Goal: Task Accomplishment & Management: Use online tool/utility

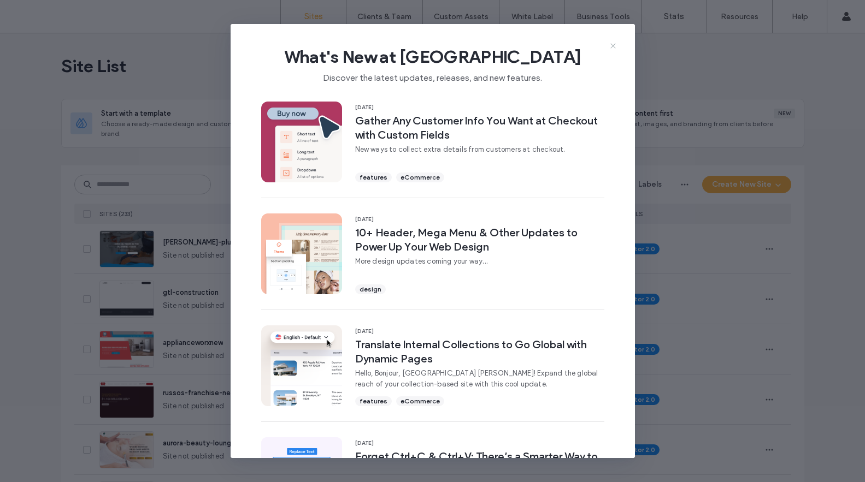
click at [615, 45] on icon at bounding box center [613, 46] width 9 height 9
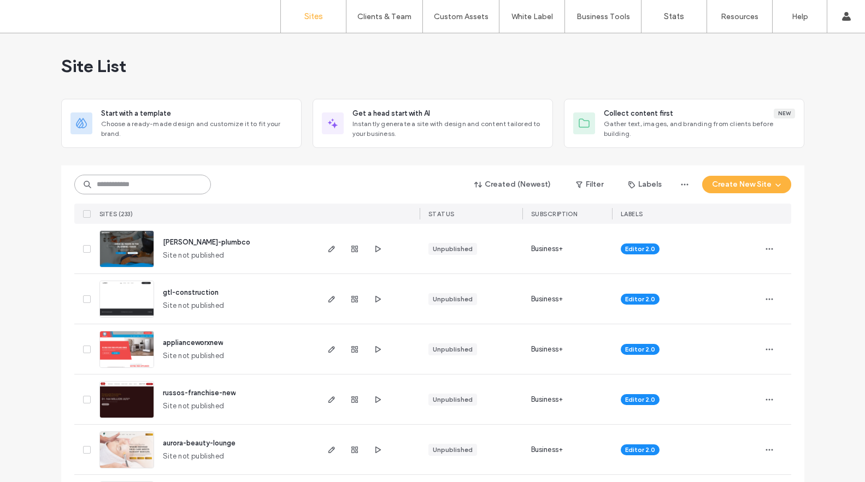
click at [181, 188] on input at bounding box center [142, 185] width 137 height 20
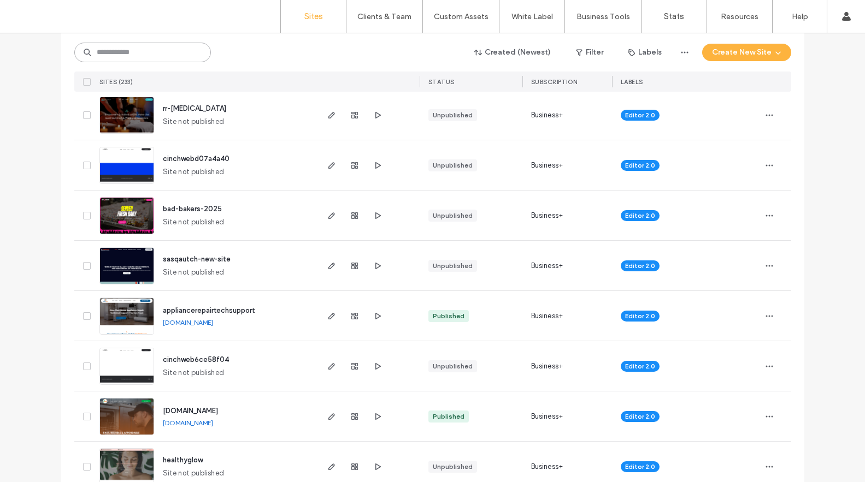
scroll to position [486, 0]
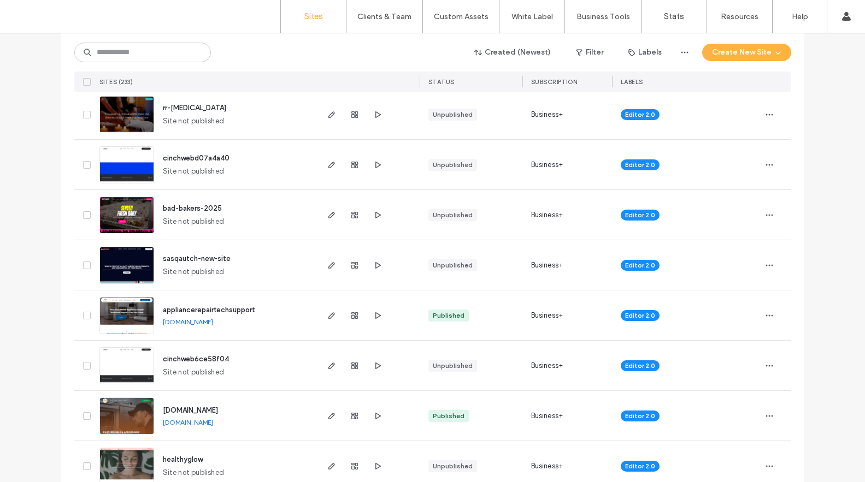
click at [212, 259] on span "sasqautch-new-site" at bounding box center [197, 259] width 68 height 8
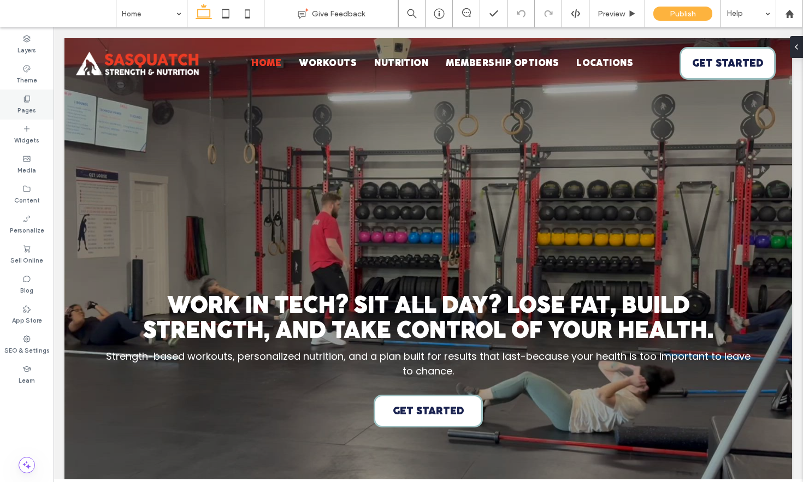
click at [36, 107] on div "Pages" at bounding box center [27, 105] width 54 height 30
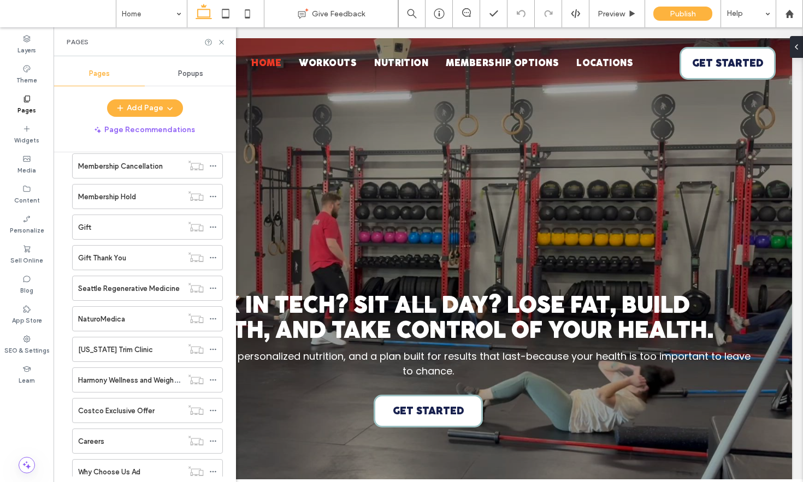
scroll to position [340, 0]
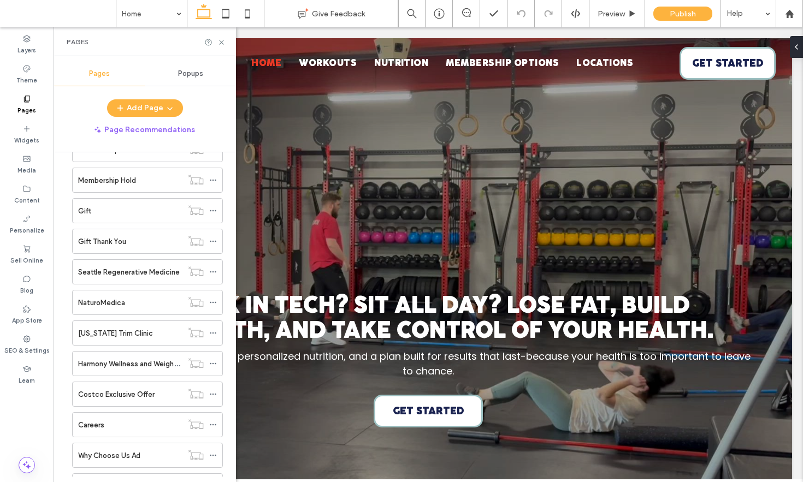
click at [192, 73] on span "Popups" at bounding box center [190, 73] width 25 height 9
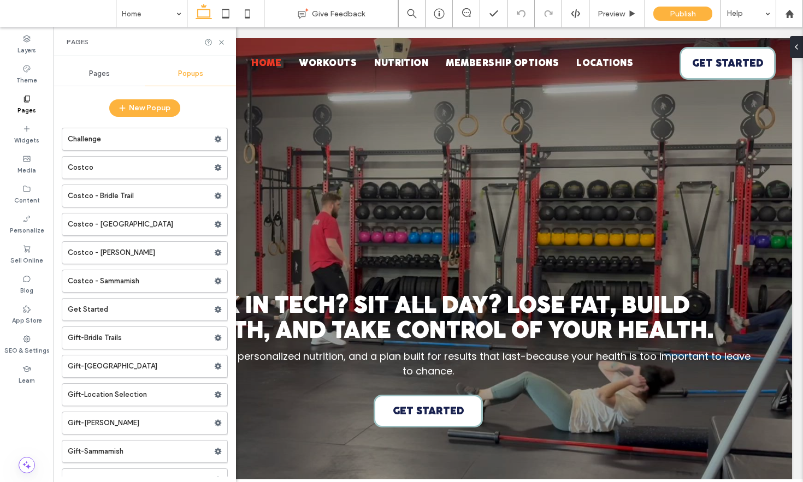
click at [104, 71] on span "Pages" at bounding box center [99, 73] width 21 height 9
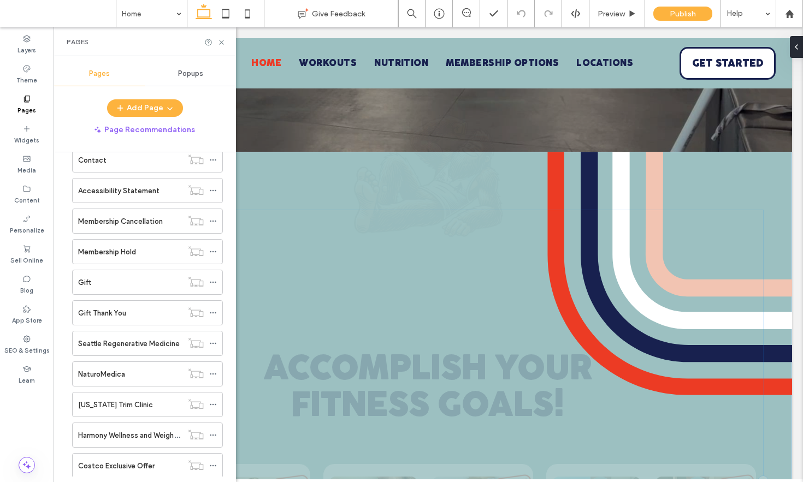
scroll to position [433, 0]
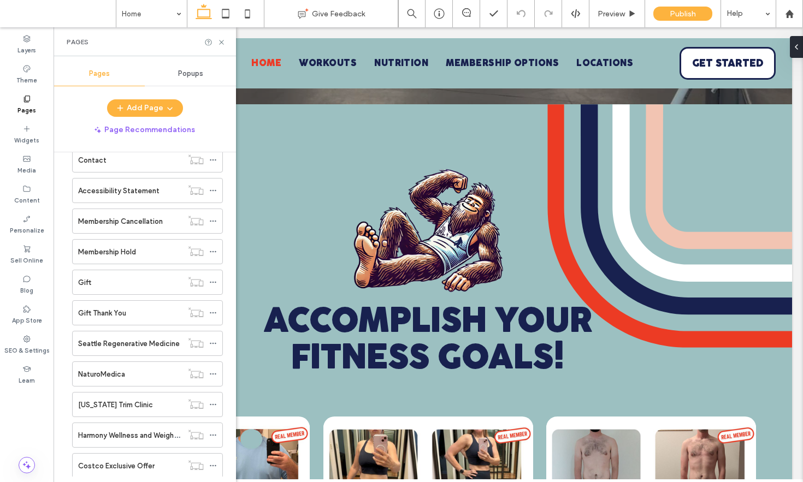
click at [187, 63] on div "Popups" at bounding box center [190, 74] width 91 height 24
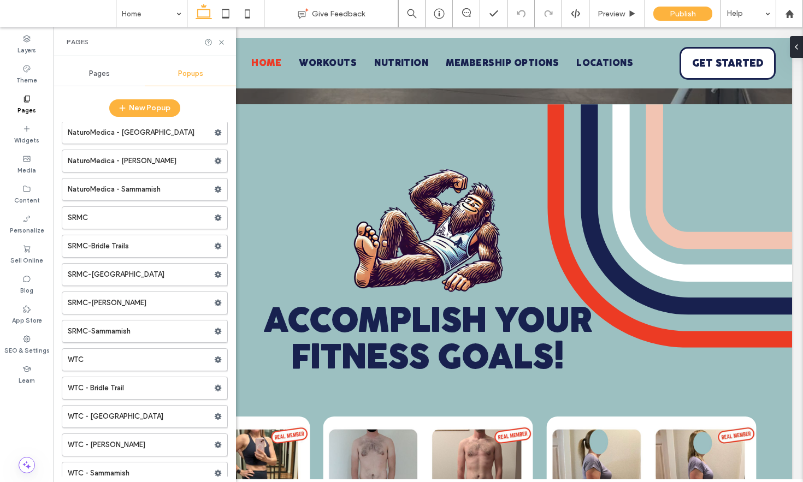
scroll to position [551, 0]
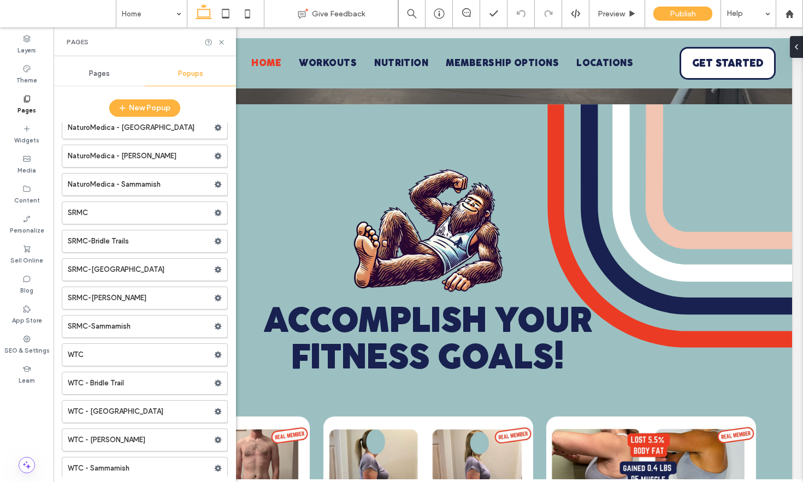
click at [93, 70] on span "Pages" at bounding box center [99, 73] width 21 height 9
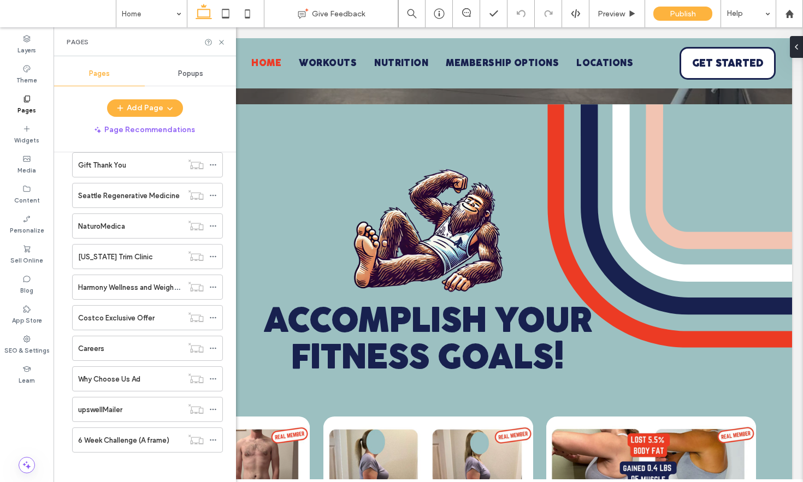
scroll to position [420, 0]
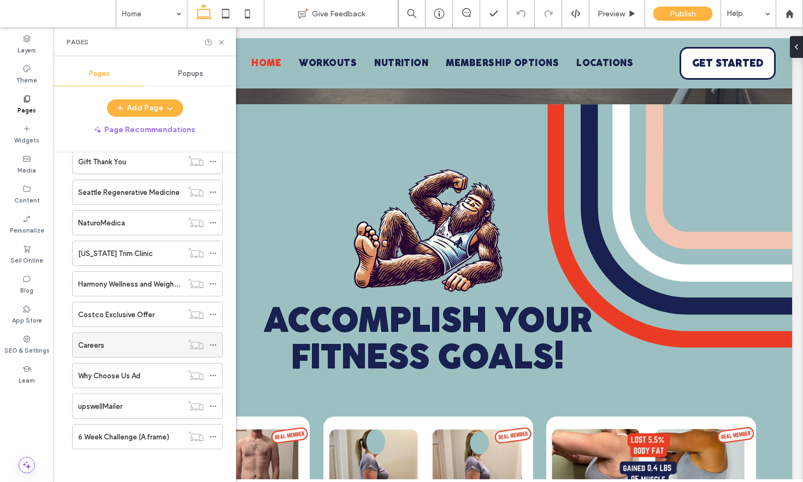
click at [119, 349] on div "Careers" at bounding box center [130, 345] width 104 height 11
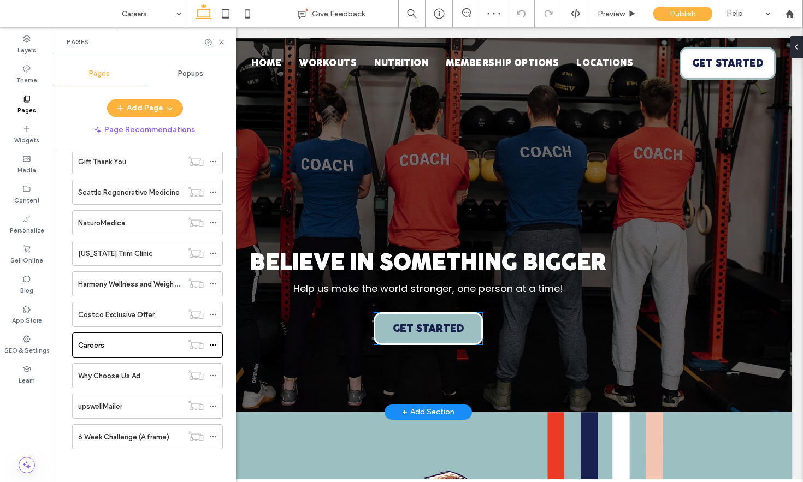
click at [418, 331] on span "GET STARTED" at bounding box center [429, 328] width 72 height 11
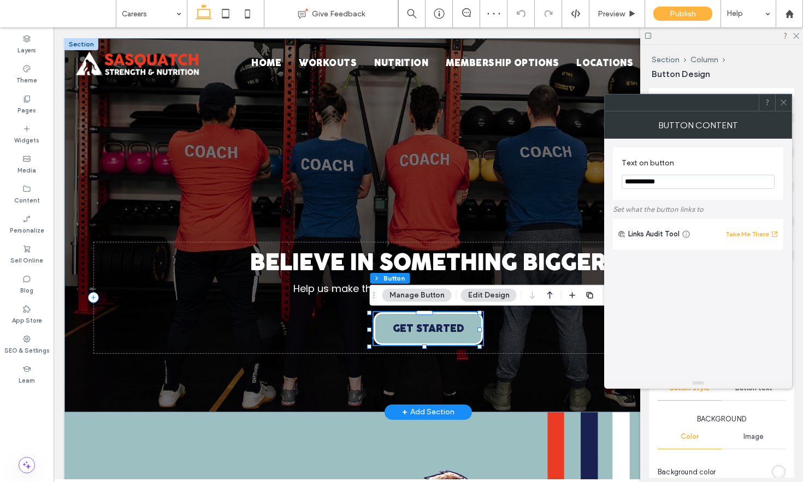
type input "**"
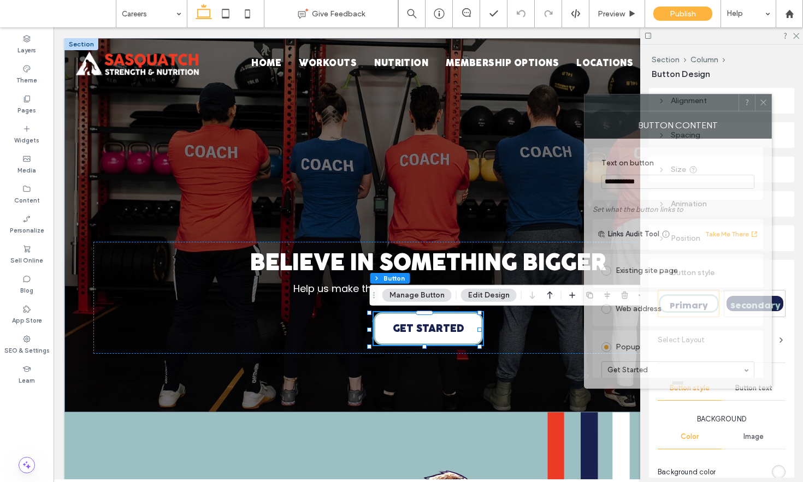
drag, startPoint x: 616, startPoint y: 103, endPoint x: 461, endPoint y: 109, distance: 155.3
click at [585, 109] on div at bounding box center [662, 103] width 154 height 16
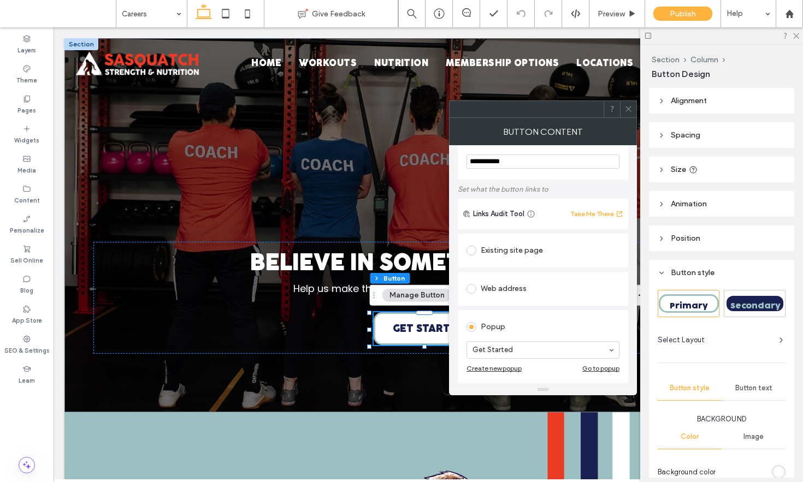
scroll to position [86, 0]
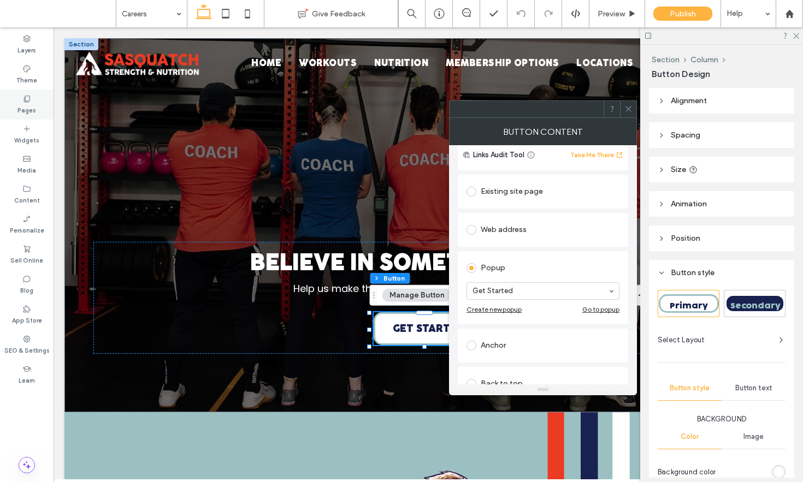
click at [21, 104] on label "Pages" at bounding box center [26, 109] width 19 height 12
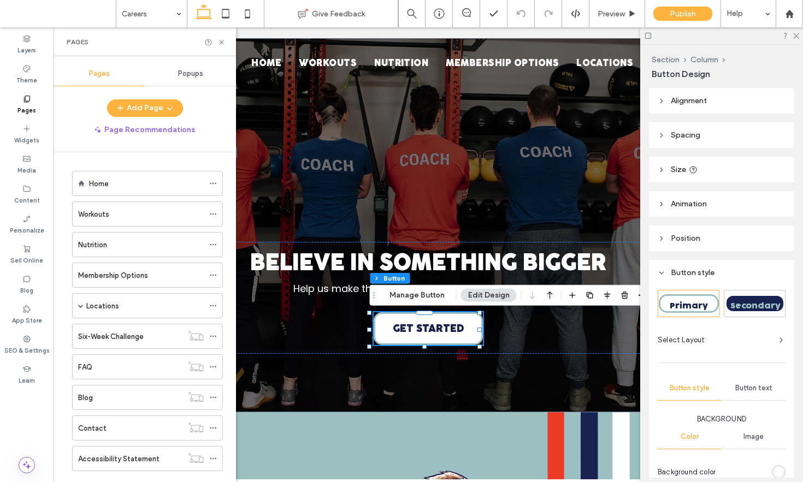
click at [182, 75] on span "Popups" at bounding box center [190, 73] width 25 height 9
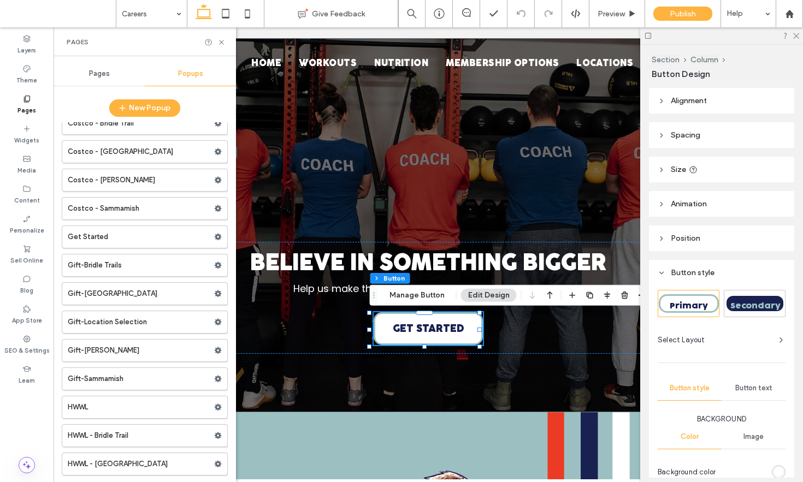
scroll to position [86, 0]
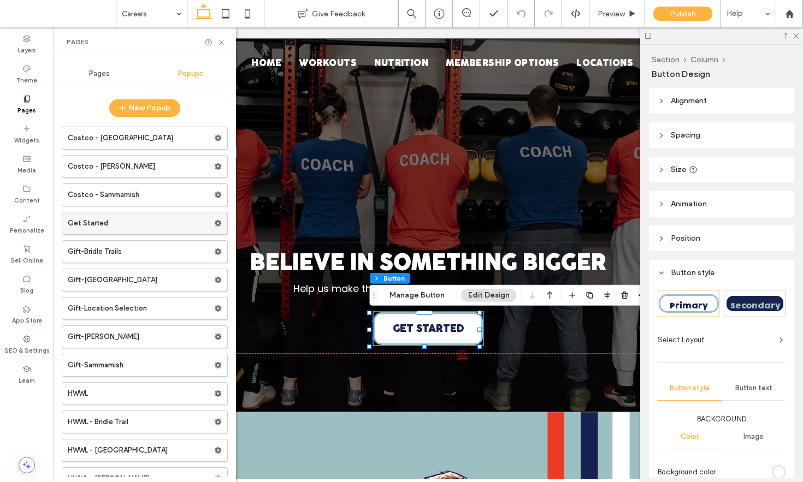
click at [110, 222] on label "Get Started" at bounding box center [141, 224] width 146 height 22
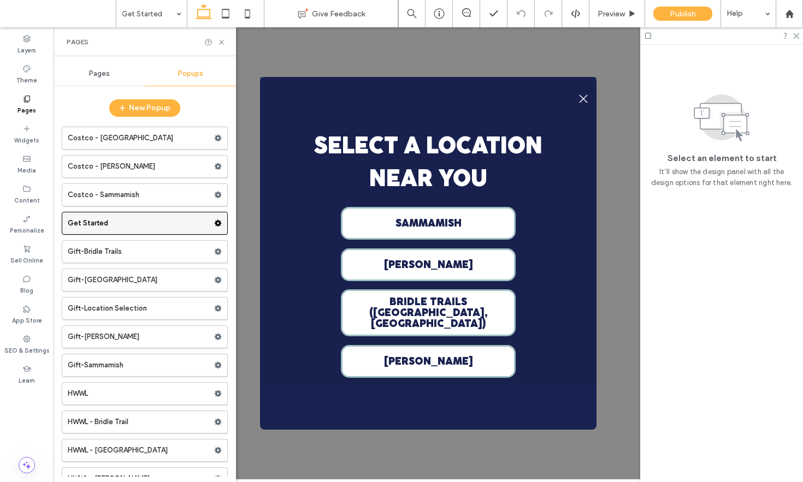
scroll to position [0, 0]
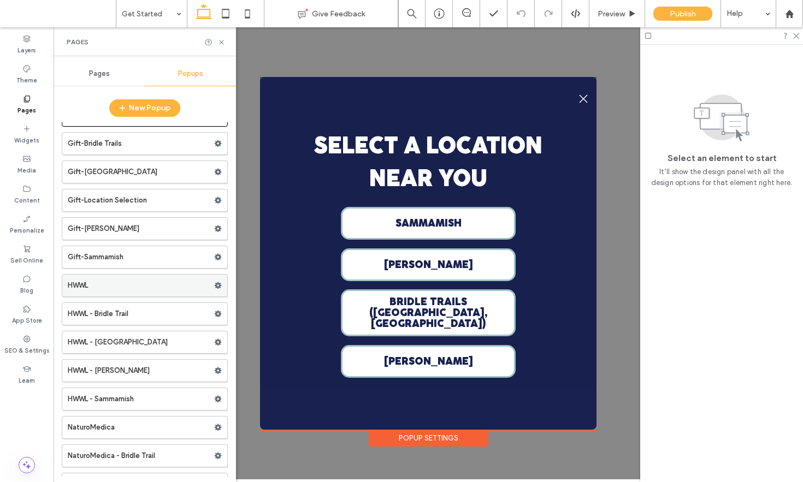
scroll to position [195, 0]
click at [117, 274] on label "HWWL" at bounding box center [141, 285] width 146 height 22
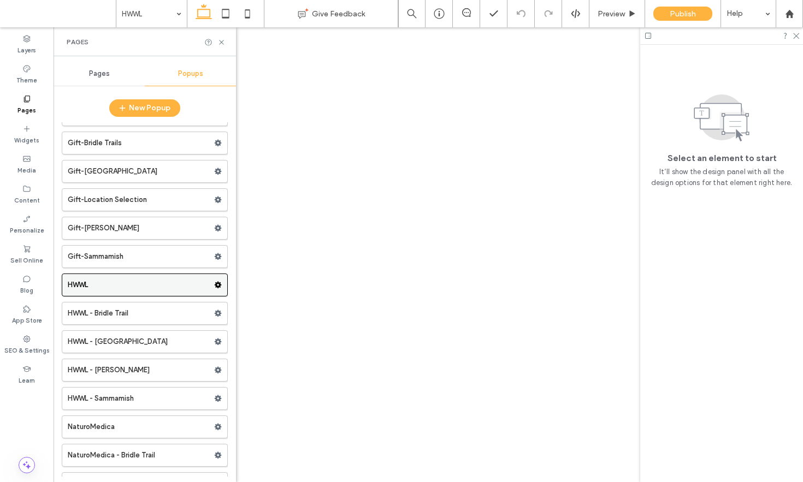
scroll to position [0, 0]
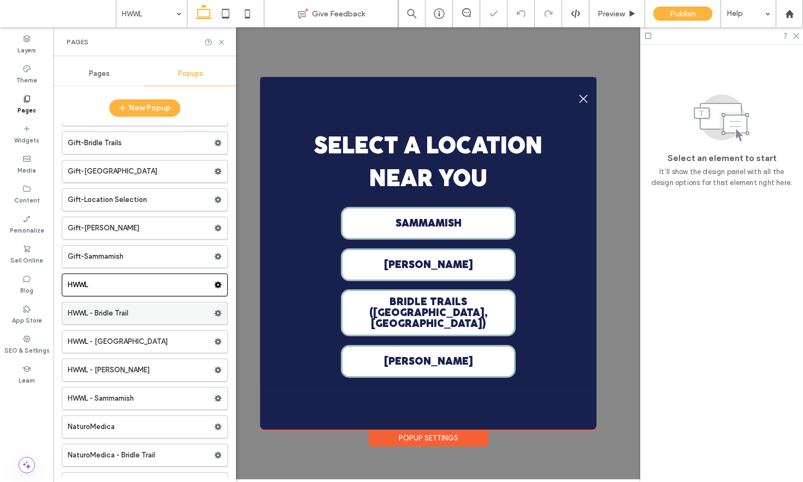
click at [126, 312] on label "HWWL - Bridle Trail" at bounding box center [141, 314] width 146 height 22
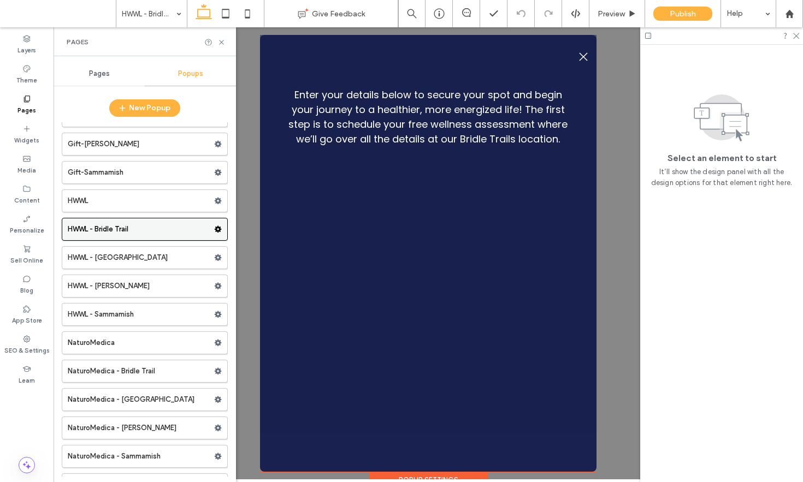
scroll to position [270, 0]
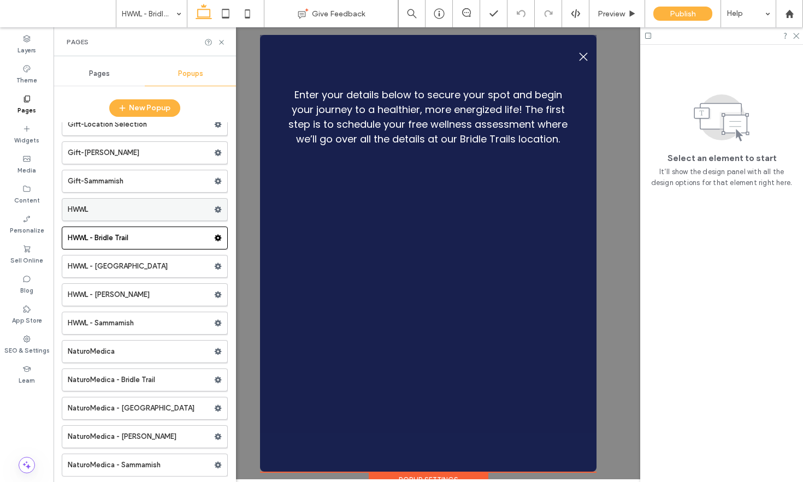
click at [214, 209] on icon at bounding box center [218, 210] width 8 height 8
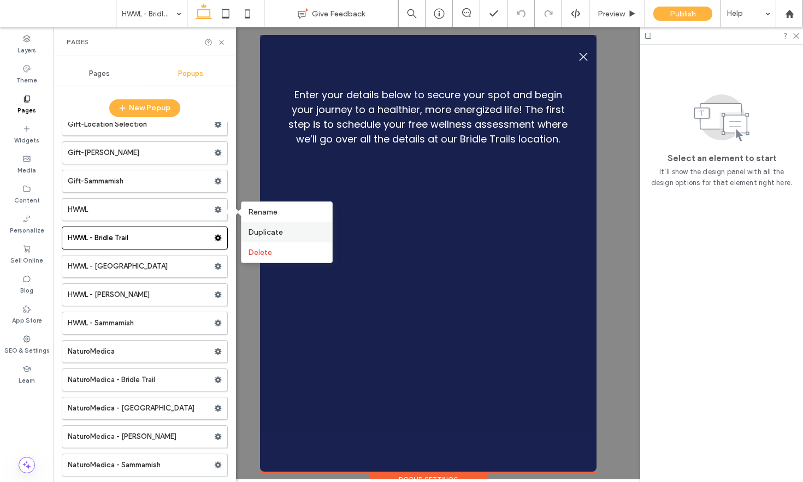
click at [264, 231] on span "Duplicate" at bounding box center [265, 232] width 35 height 9
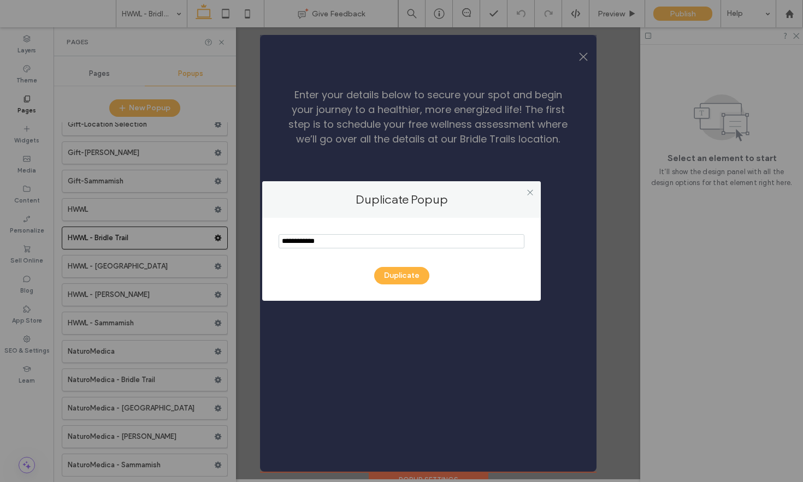
click at [535, 190] on div at bounding box center [530, 192] width 16 height 16
click at [533, 192] on icon at bounding box center [530, 192] width 8 height 8
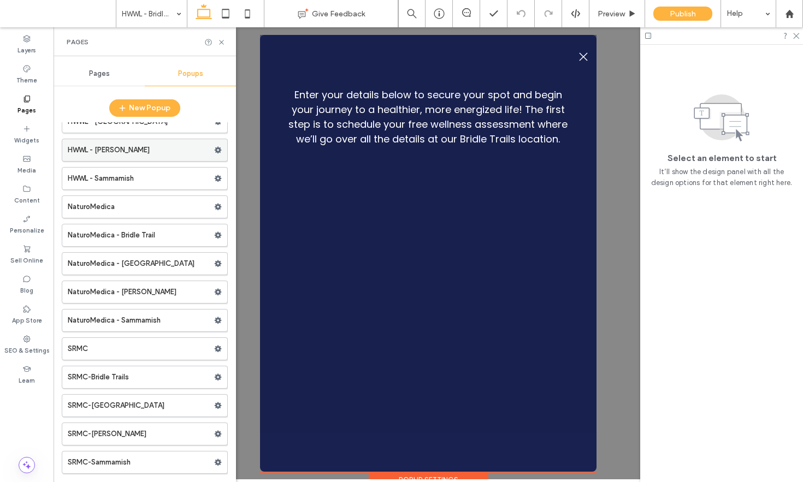
scroll to position [429, 0]
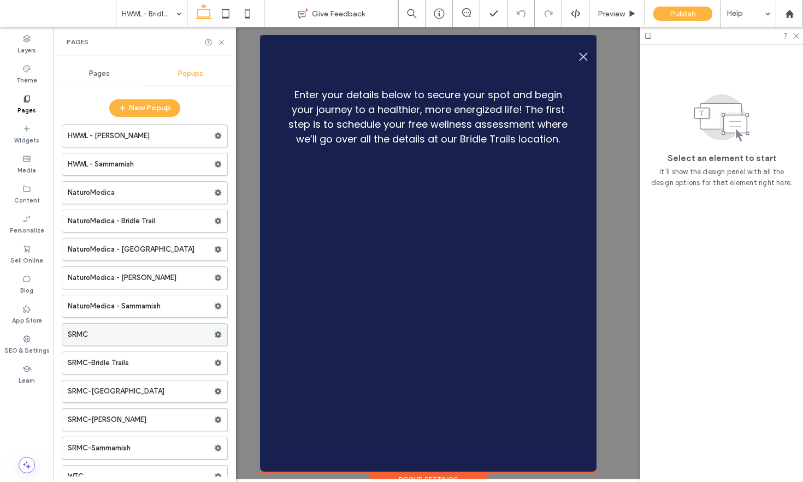
click at [141, 334] on label "SRMC" at bounding box center [141, 335] width 146 height 22
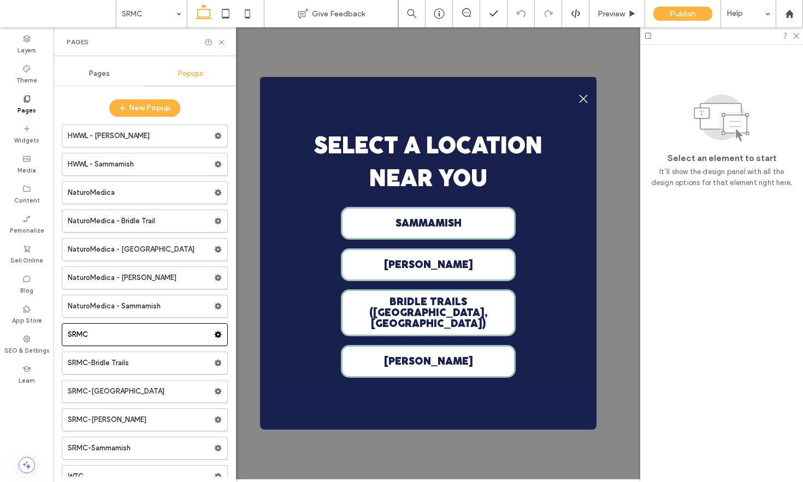
scroll to position [0, 0]
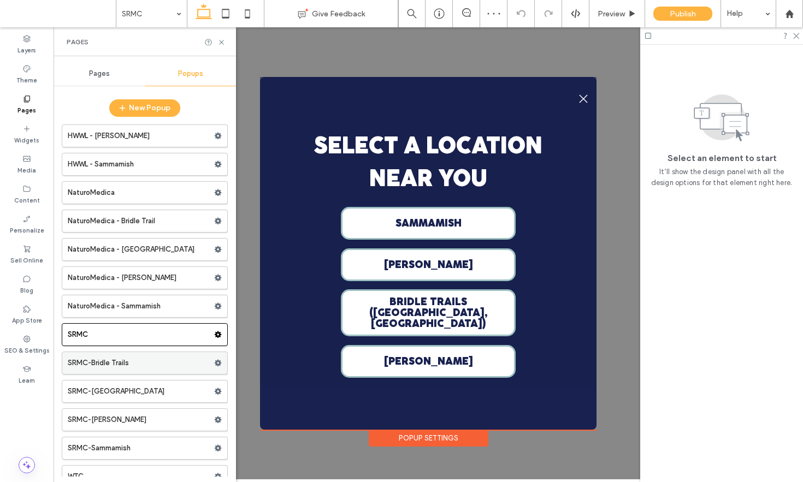
click at [159, 352] on div "SRMC-Bridle Trails" at bounding box center [145, 363] width 166 height 23
click at [145, 364] on label "SRMC-Bridle Trails" at bounding box center [141, 363] width 146 height 22
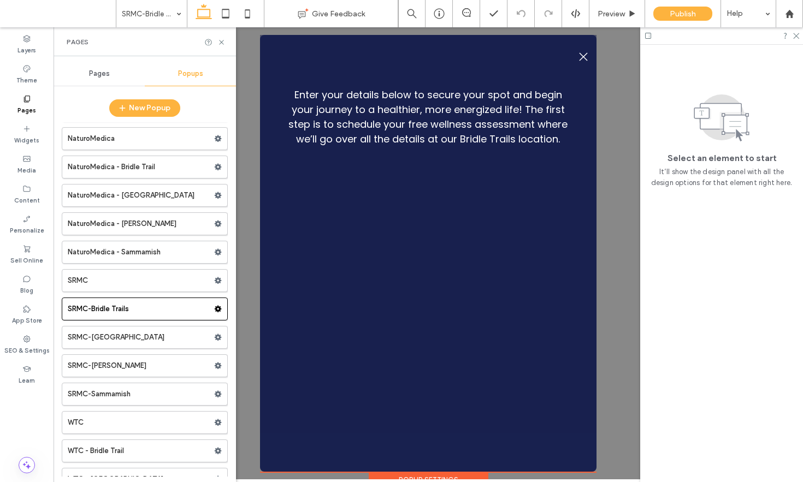
scroll to position [496, 0]
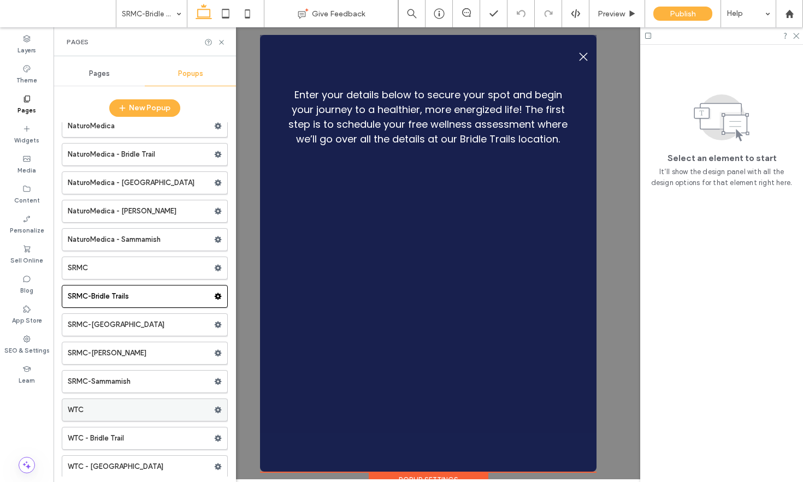
click at [137, 416] on label "WTC" at bounding box center [141, 410] width 146 height 22
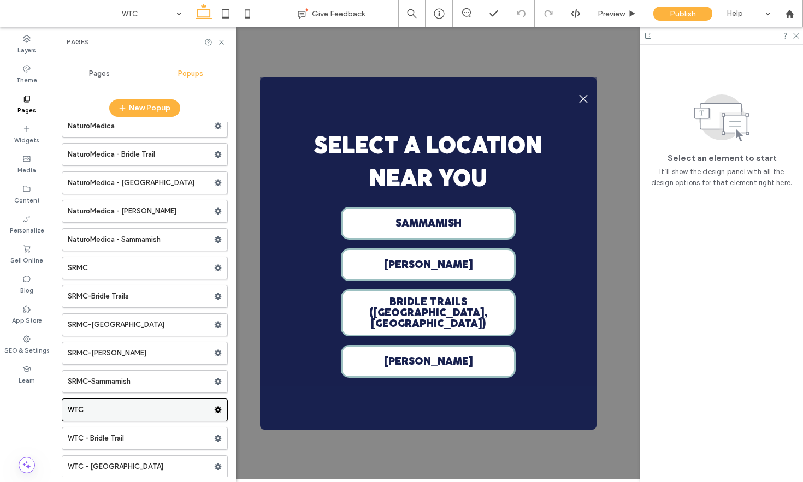
scroll to position [0, 0]
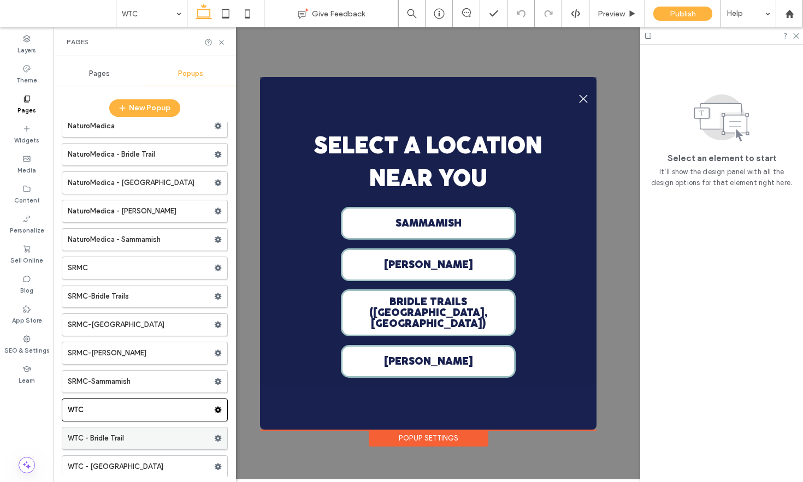
click at [151, 433] on label "WTC - Bridle Trail" at bounding box center [141, 439] width 146 height 22
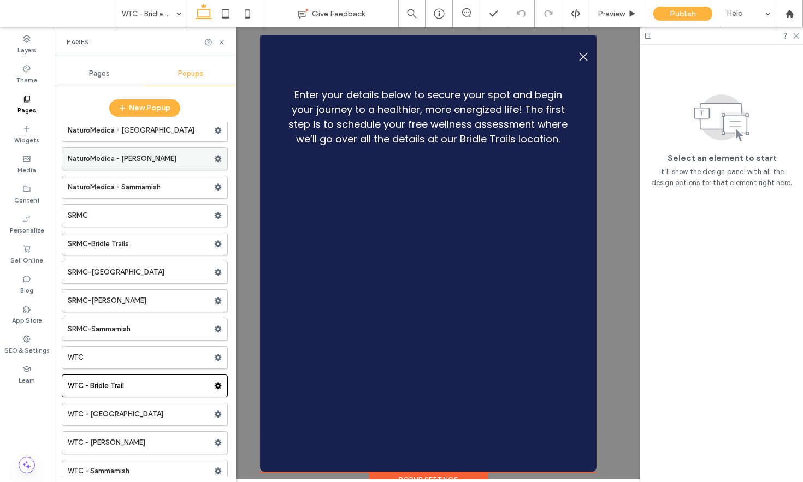
scroll to position [556, 0]
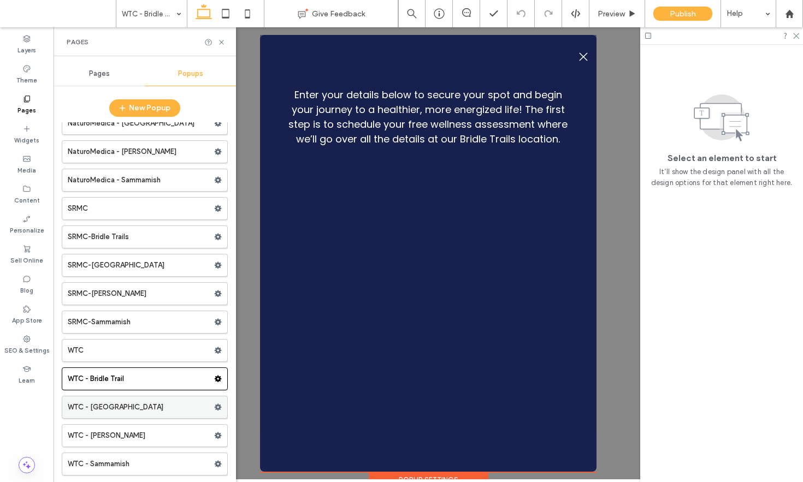
click at [144, 402] on label "WTC - Kirkland" at bounding box center [141, 408] width 146 height 22
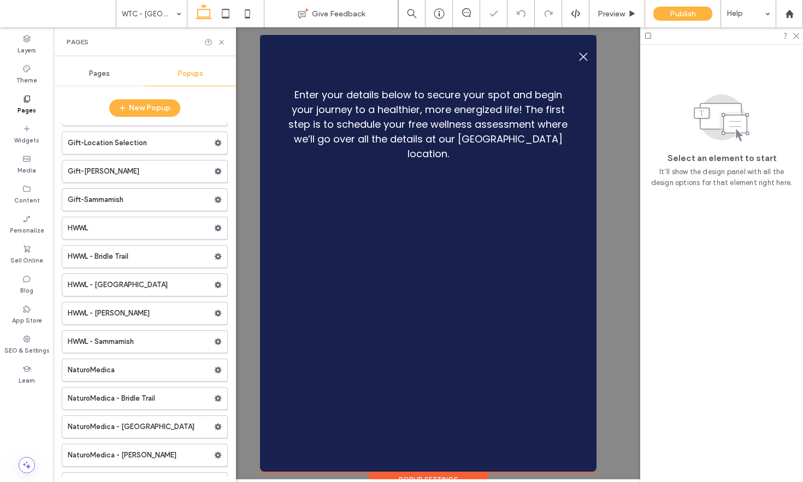
scroll to position [251, 0]
click at [149, 408] on label "NaturoMedica - Bridle Trail" at bounding box center [141, 399] width 146 height 22
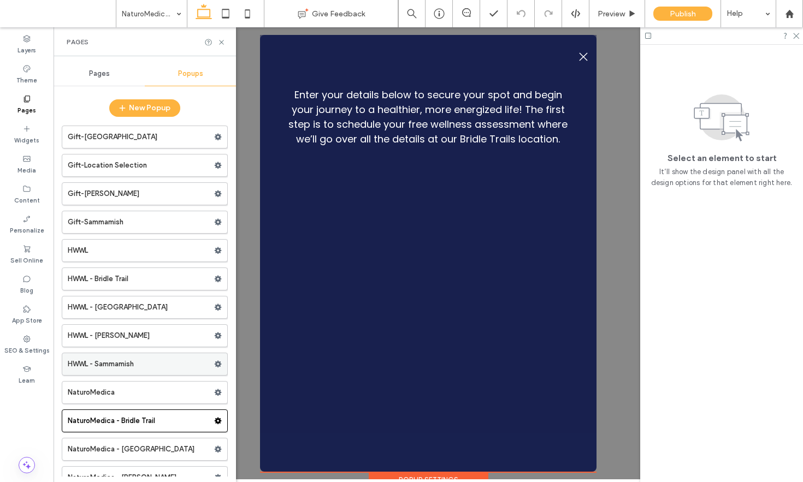
scroll to position [229, 0]
click at [145, 286] on label "HWWL - Bridle Trail" at bounding box center [141, 280] width 146 height 22
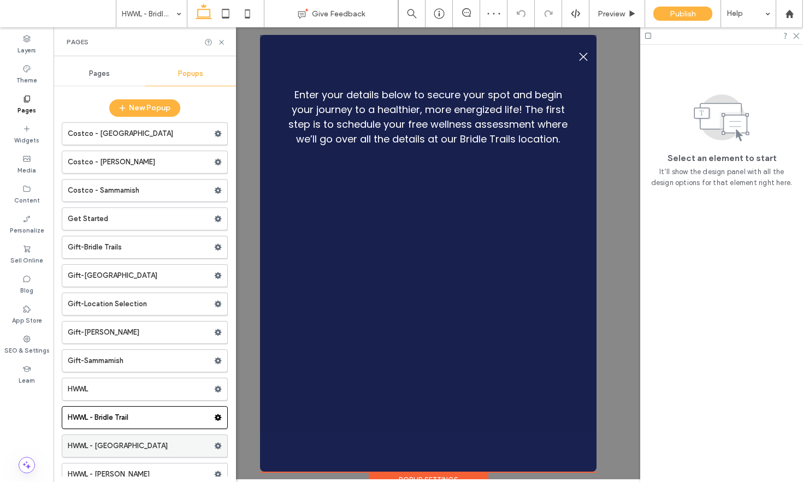
scroll to position [51, 0]
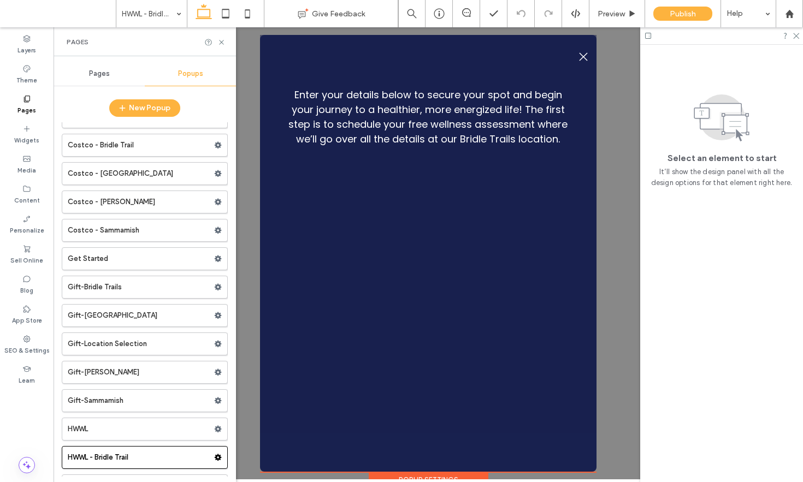
click at [101, 70] on span "Pages" at bounding box center [99, 73] width 21 height 9
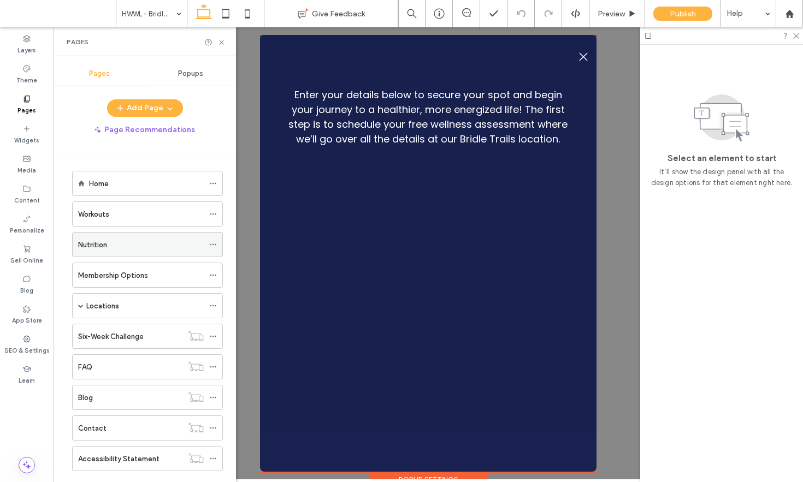
scroll to position [420, 0]
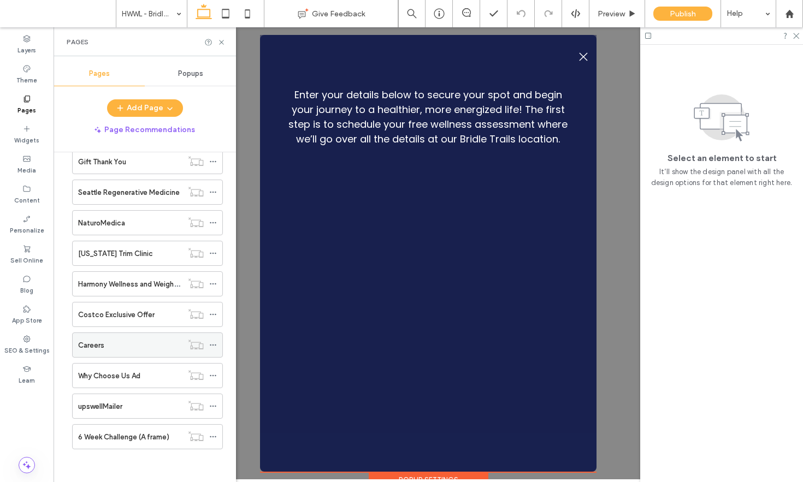
click at [121, 355] on div "Careers" at bounding box center [130, 345] width 104 height 24
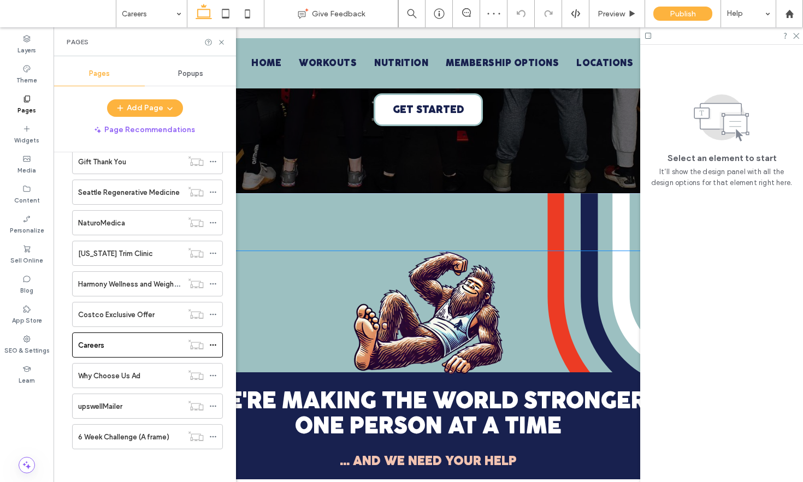
scroll to position [220, 0]
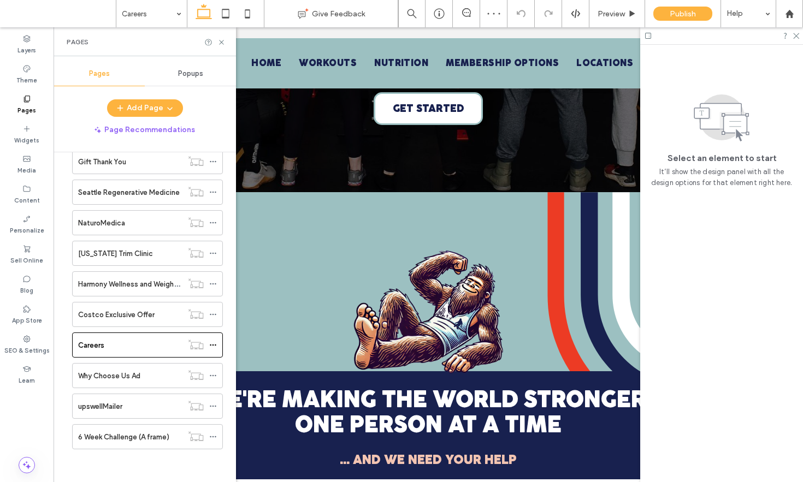
click at [191, 74] on span "Popups" at bounding box center [190, 73] width 25 height 9
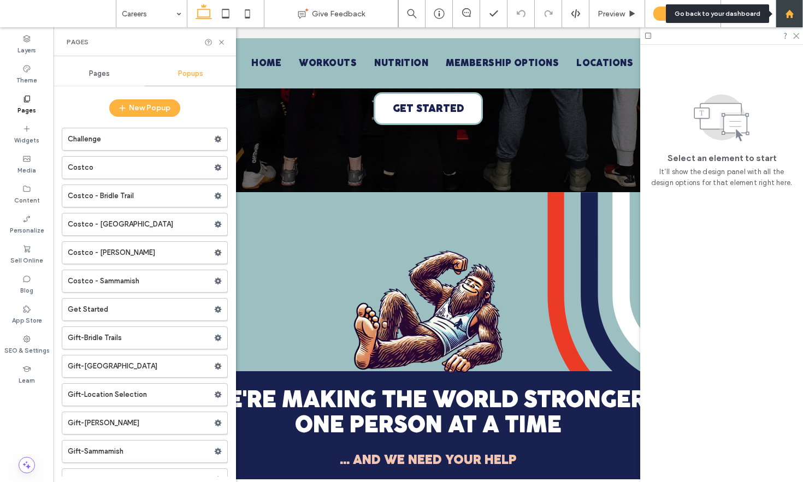
click at [792, 15] on use at bounding box center [789, 13] width 8 height 8
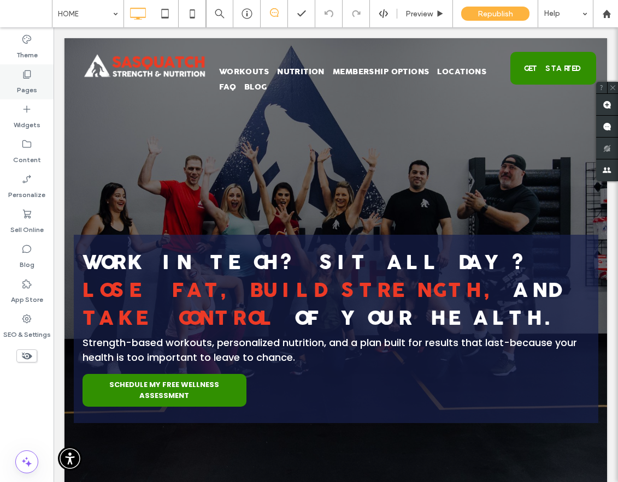
click at [14, 79] on div "Pages" at bounding box center [27, 81] width 54 height 35
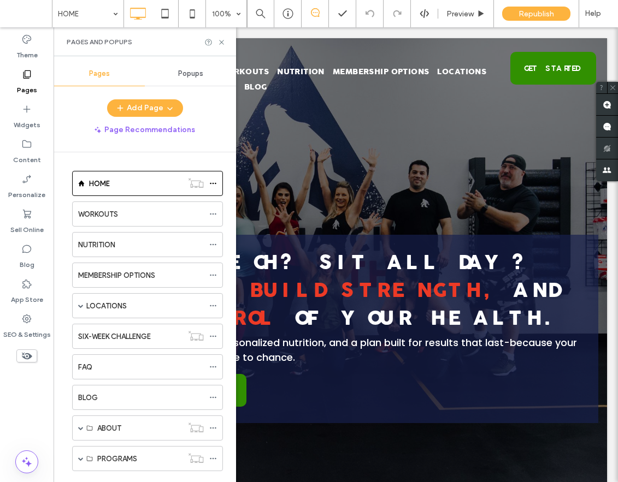
click at [22, 76] on icon at bounding box center [26, 74] width 11 height 11
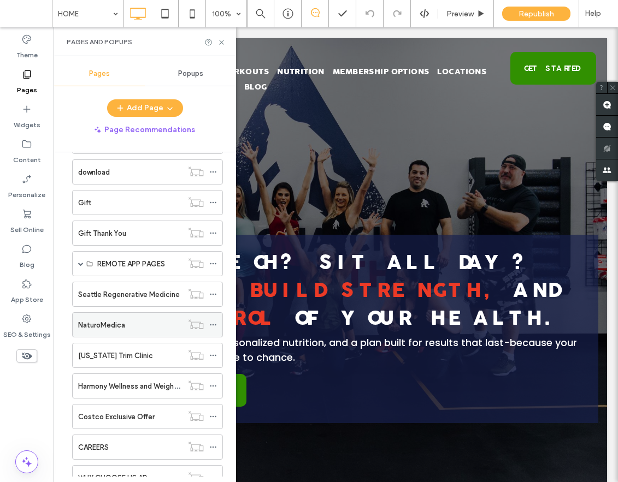
scroll to position [868, 0]
click at [78, 261] on span at bounding box center [80, 264] width 5 height 24
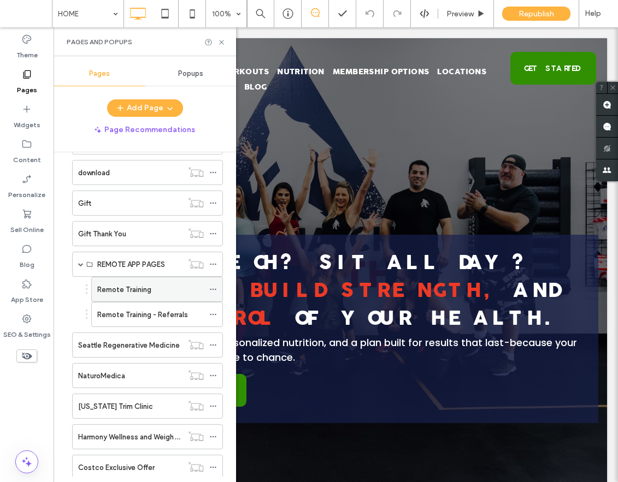
click at [136, 288] on label "Remote Training" at bounding box center [124, 289] width 54 height 19
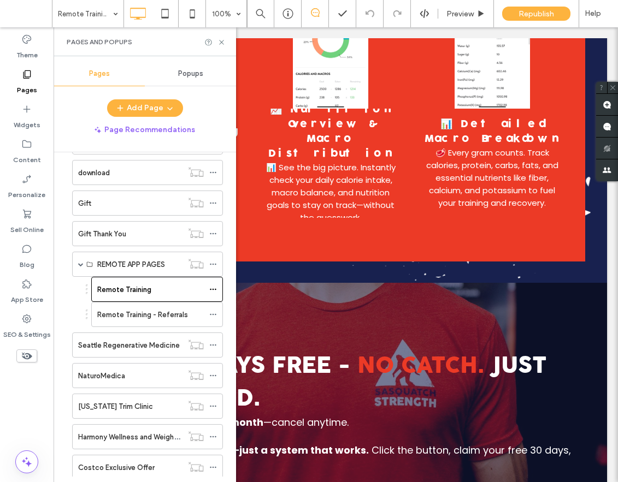
scroll to position [2124, 0]
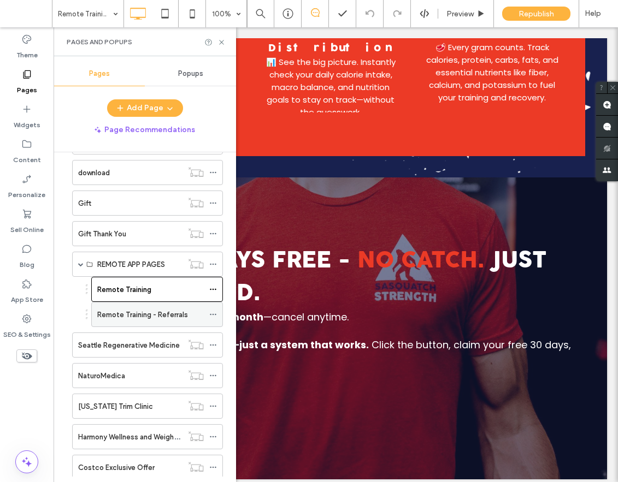
click at [152, 319] on label "Remote Training - Referrals" at bounding box center [142, 314] width 91 height 19
click at [151, 297] on div "Remote Training" at bounding box center [150, 290] width 107 height 24
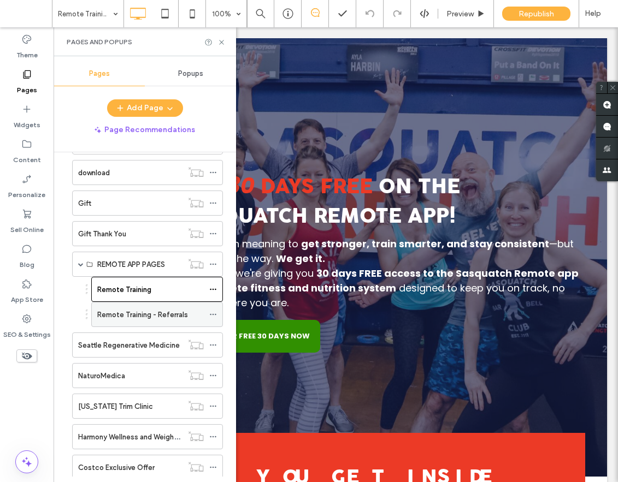
click at [170, 312] on label "Remote Training - Referrals" at bounding box center [142, 314] width 91 height 19
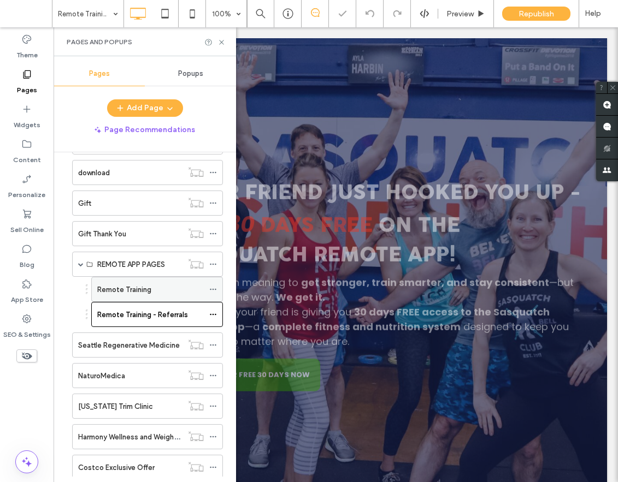
click at [176, 287] on div "Remote Training" at bounding box center [150, 289] width 107 height 11
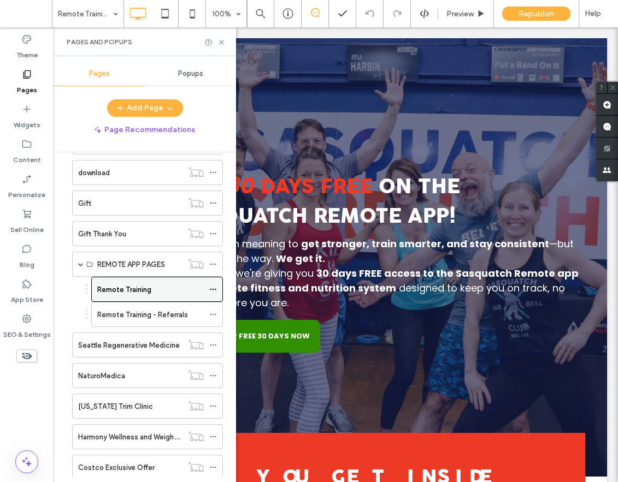
click at [157, 292] on div "Remote Training" at bounding box center [150, 289] width 107 height 11
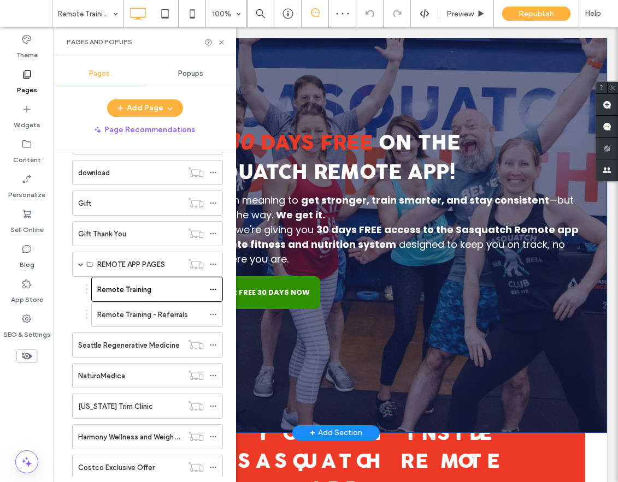
scroll to position [47, 0]
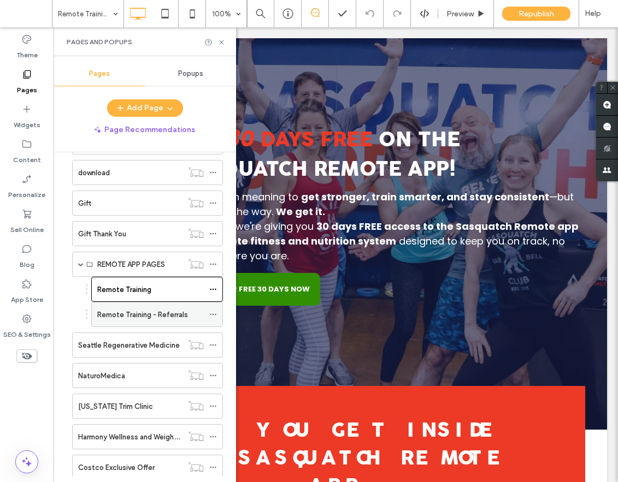
click at [144, 315] on label "Remote Training - Referrals" at bounding box center [142, 314] width 91 height 19
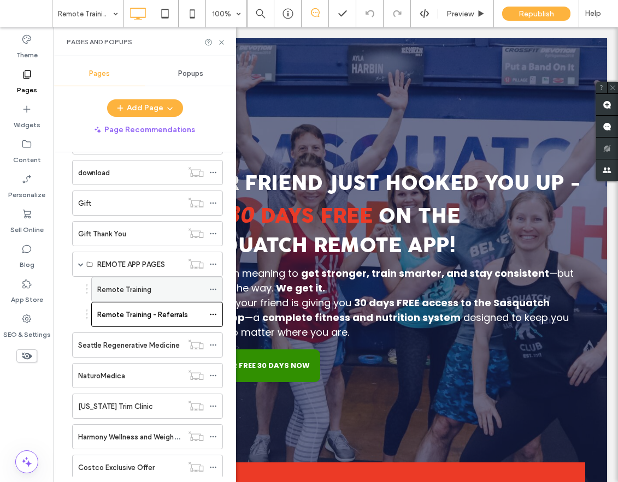
click at [173, 287] on div "Remote Training" at bounding box center [150, 289] width 107 height 11
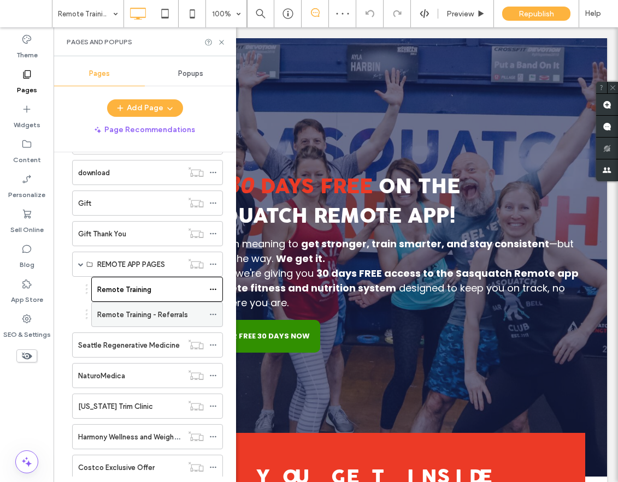
click at [165, 315] on label "Remote Training - Referrals" at bounding box center [142, 314] width 91 height 19
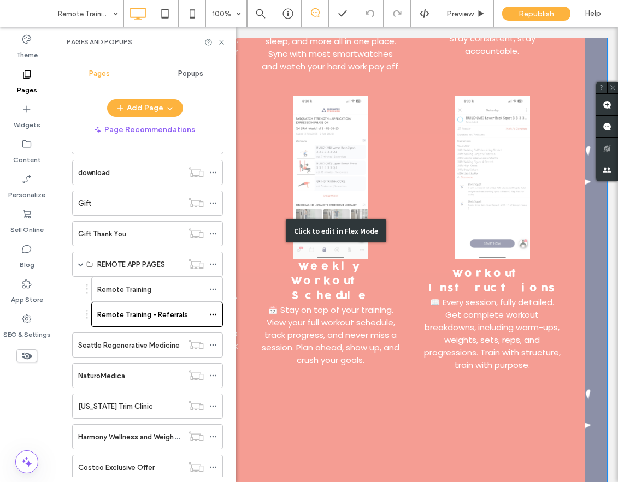
scroll to position [1627, 0]
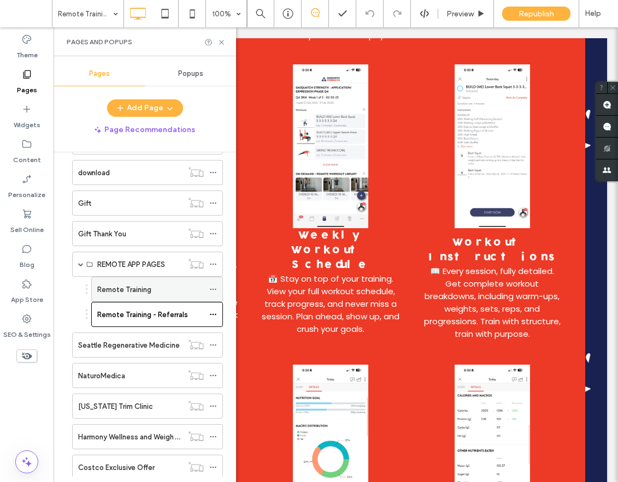
click at [151, 298] on div "Remote Training" at bounding box center [150, 290] width 107 height 24
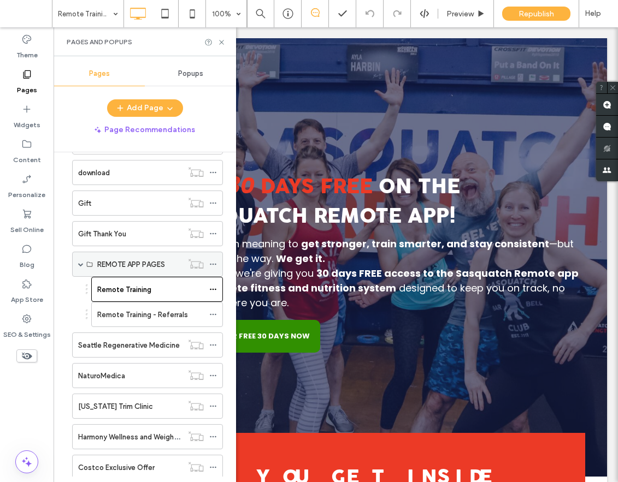
click at [80, 262] on span at bounding box center [80, 264] width 5 height 5
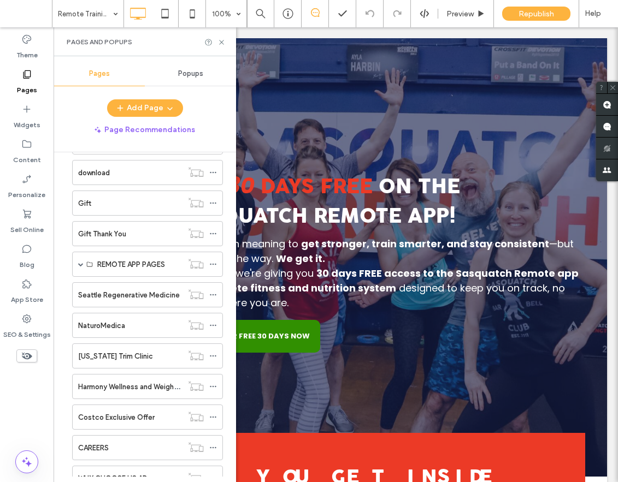
click at [191, 74] on span "Popups" at bounding box center [190, 73] width 25 height 9
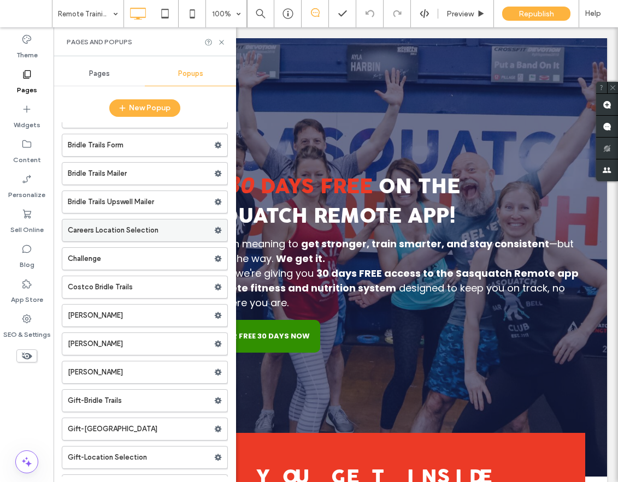
scroll to position [219, 0]
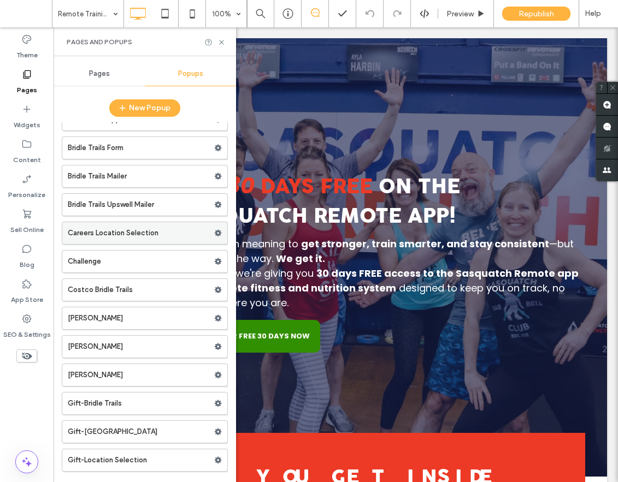
click at [137, 232] on label "Careers Location Selection" at bounding box center [141, 233] width 146 height 22
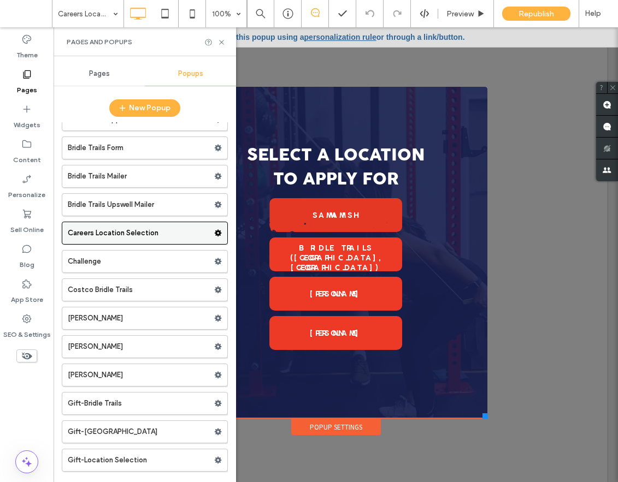
click at [150, 234] on label "Careers Location Selection" at bounding box center [141, 233] width 146 height 22
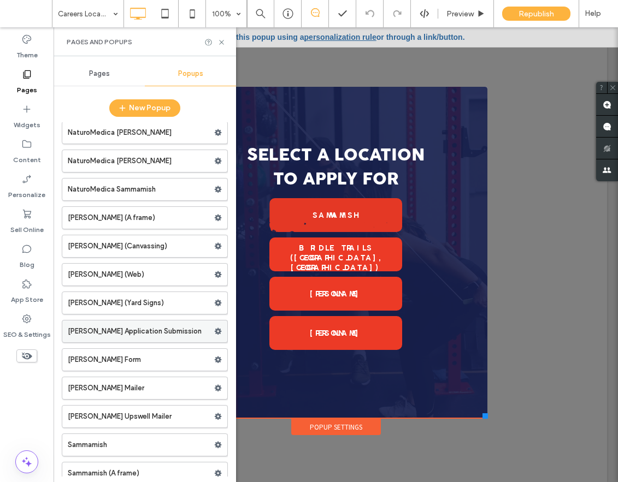
scroll to position [1458, 0]
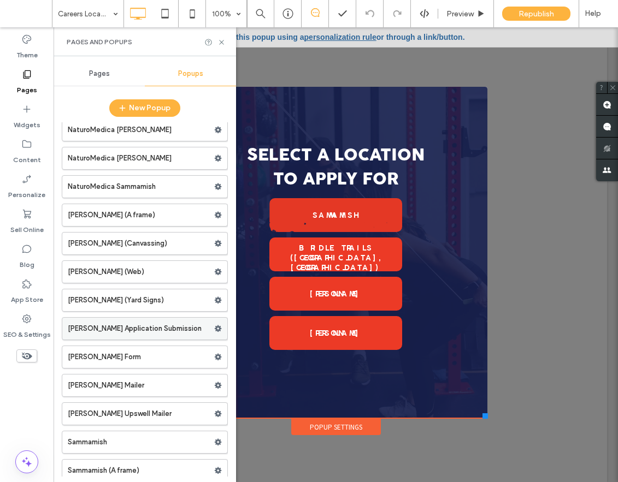
click at [117, 329] on label "Redmond Application Submission" at bounding box center [141, 329] width 146 height 22
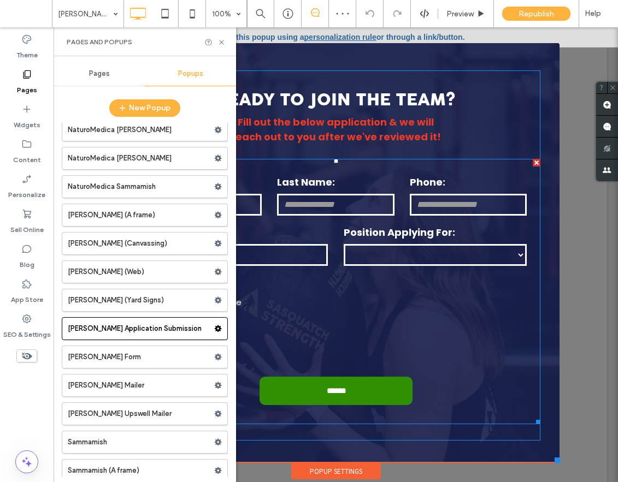
click at [524, 341] on div at bounding box center [336, 344] width 398 height 43
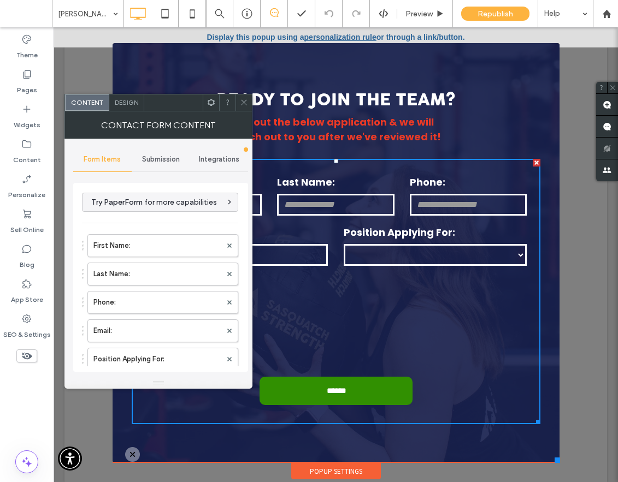
click at [432, 338] on div at bounding box center [336, 344] width 398 height 43
click at [161, 159] on span "Submission" at bounding box center [161, 159] width 38 height 9
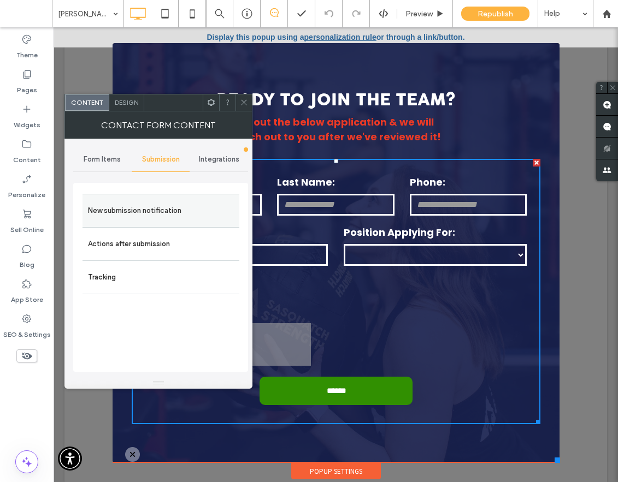
click at [157, 209] on label "New submission notification" at bounding box center [161, 211] width 146 height 22
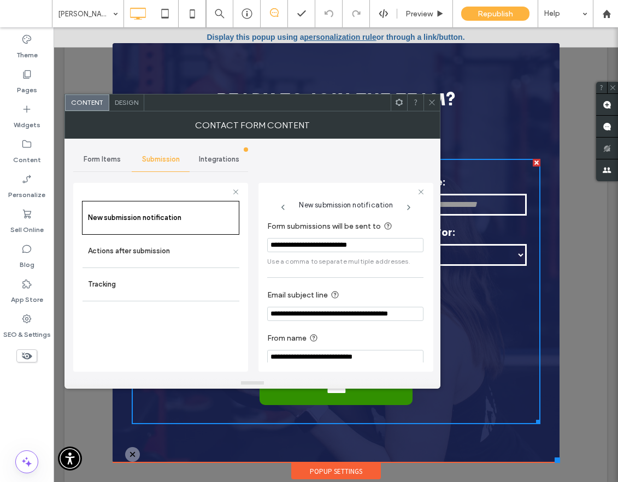
drag, startPoint x: 272, startPoint y: 246, endPoint x: 414, endPoint y: 243, distance: 142.1
click at [414, 243] on input "**********" at bounding box center [345, 245] width 156 height 14
drag, startPoint x: 386, startPoint y: 244, endPoint x: 268, endPoint y: 244, distance: 118.0
click at [268, 244] on input "**********" at bounding box center [345, 245] width 156 height 14
click at [433, 100] on icon at bounding box center [432, 102] width 8 height 8
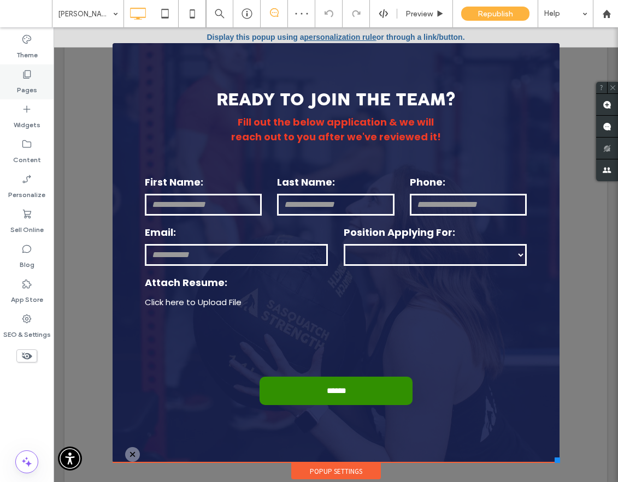
click at [48, 82] on div "Pages" at bounding box center [27, 81] width 54 height 35
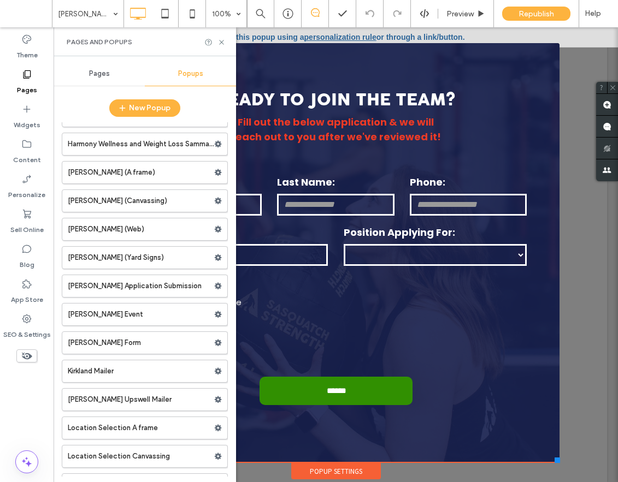
scroll to position [713, 0]
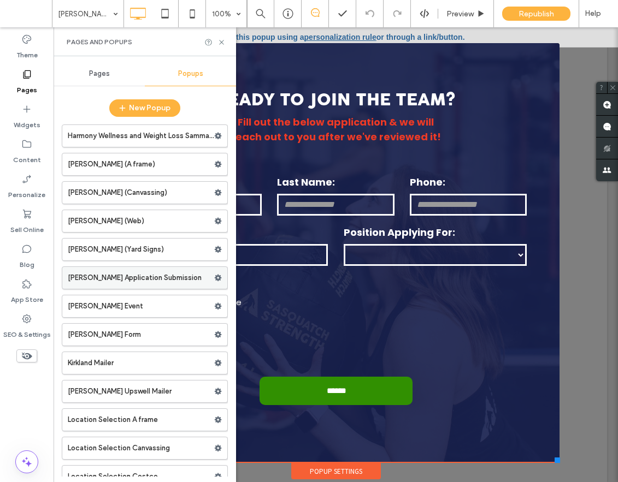
click at [145, 277] on label "Kirkland Application Submission" at bounding box center [141, 278] width 146 height 22
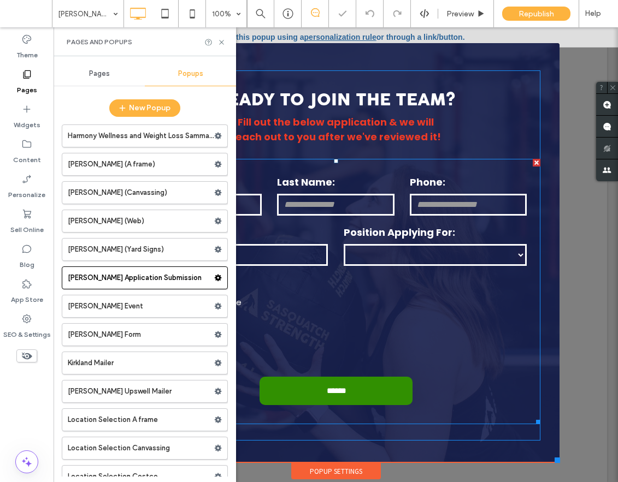
click at [379, 330] on div at bounding box center [336, 344] width 398 height 43
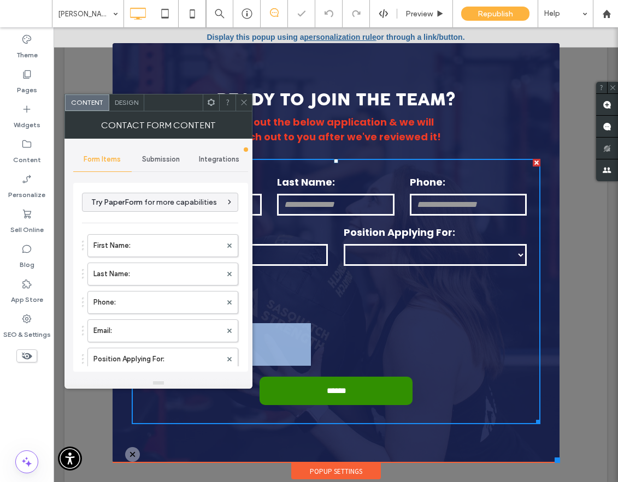
click at [379, 330] on div at bounding box center [336, 344] width 398 height 43
click at [149, 155] on span "Submission" at bounding box center [161, 159] width 38 height 9
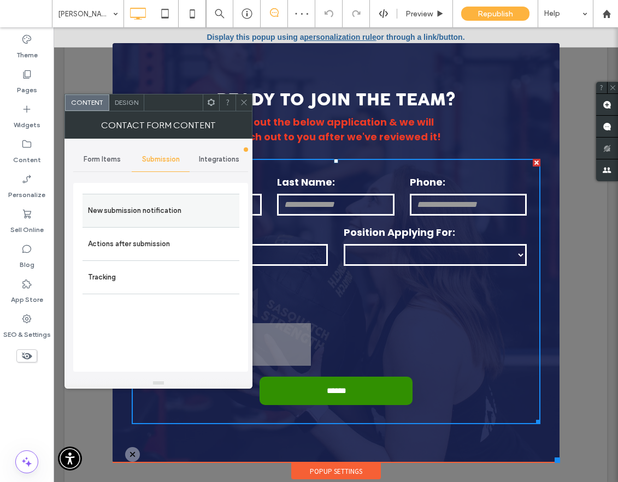
click at [168, 207] on label "New submission notification" at bounding box center [161, 211] width 146 height 22
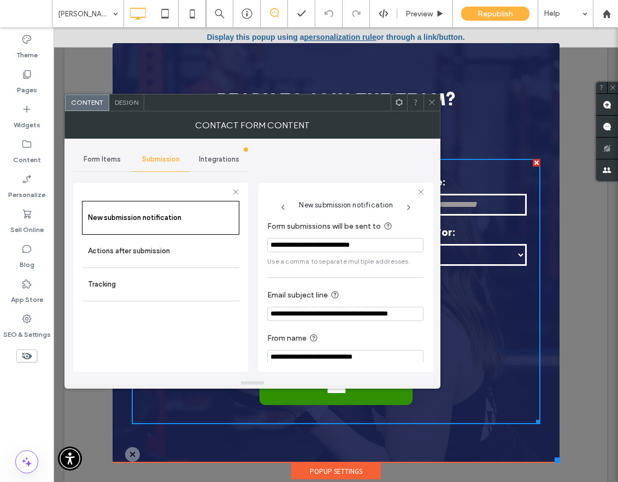
click at [439, 102] on div at bounding box center [431, 103] width 16 height 16
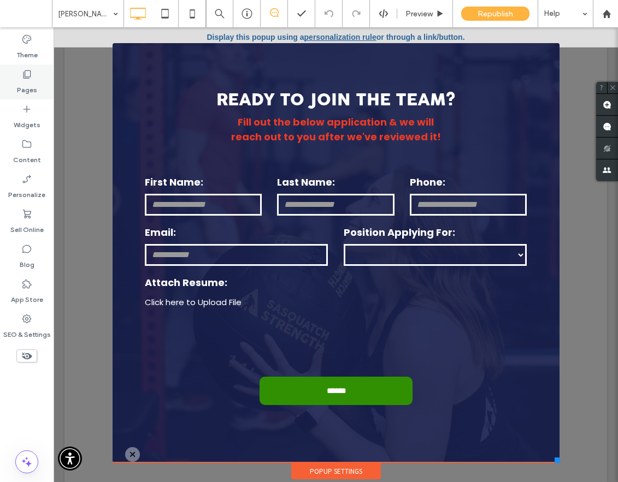
click at [48, 82] on div "Pages" at bounding box center [27, 81] width 54 height 35
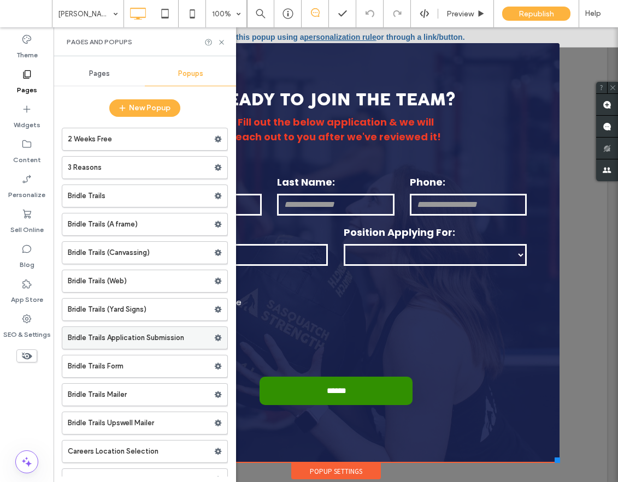
click at [144, 338] on label "Bridle Trails Application Submission" at bounding box center [141, 338] width 146 height 22
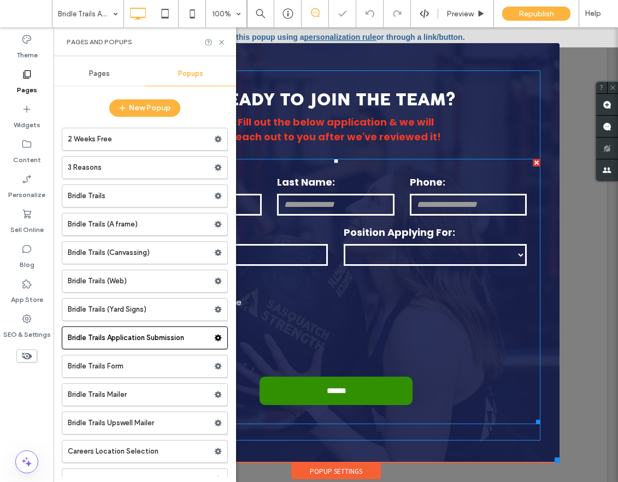
click at [417, 310] on div "Click here to Upload File" at bounding box center [336, 305] width 382 height 22
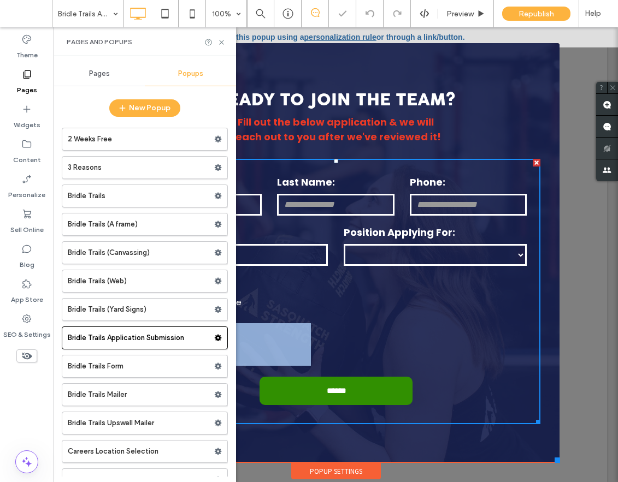
click at [417, 310] on div "Click here to Upload File" at bounding box center [336, 305] width 382 height 22
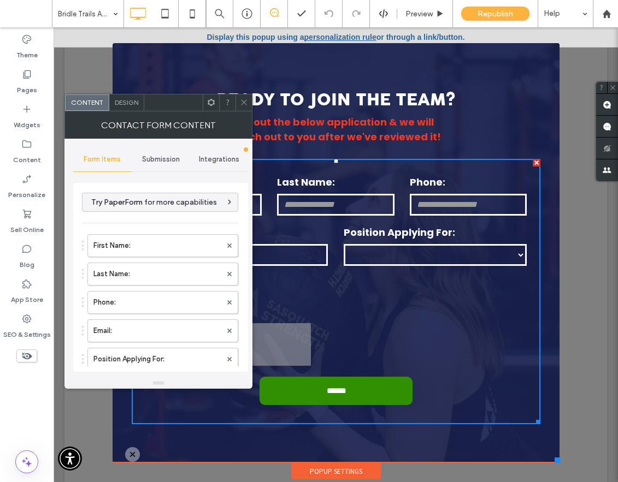
click at [154, 148] on div "Submission" at bounding box center [161, 160] width 58 height 24
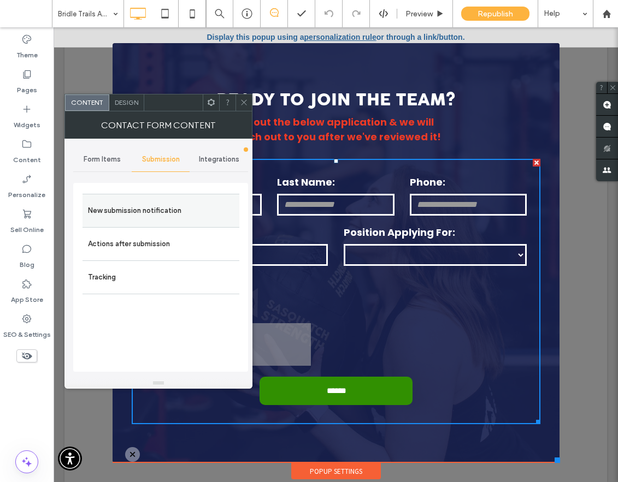
click at [174, 218] on label "New submission notification" at bounding box center [161, 211] width 146 height 22
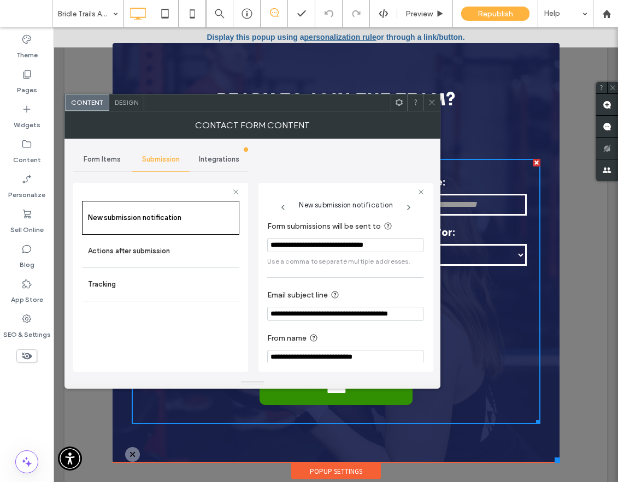
click at [430, 102] on icon at bounding box center [432, 102] width 8 height 8
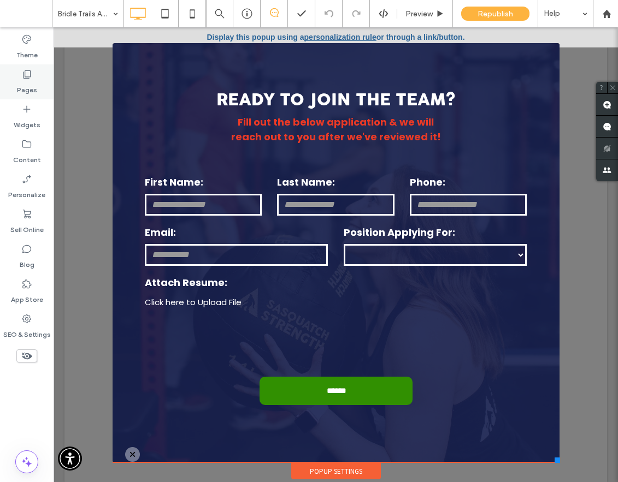
click at [50, 92] on div "Pages" at bounding box center [27, 81] width 54 height 35
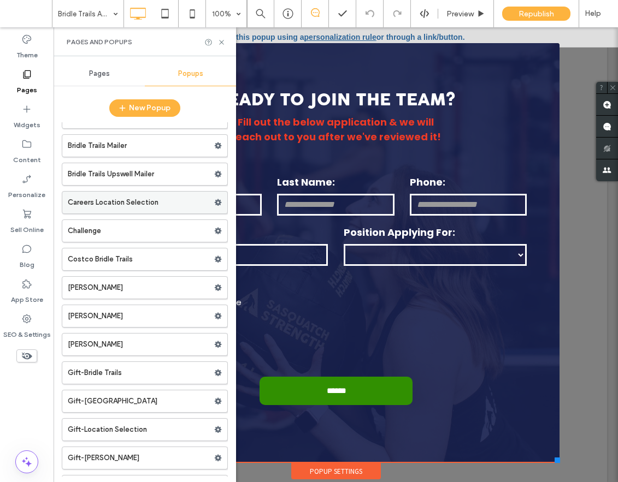
scroll to position [250, 0]
click at [140, 209] on label "Careers Location Selection" at bounding box center [141, 202] width 146 height 22
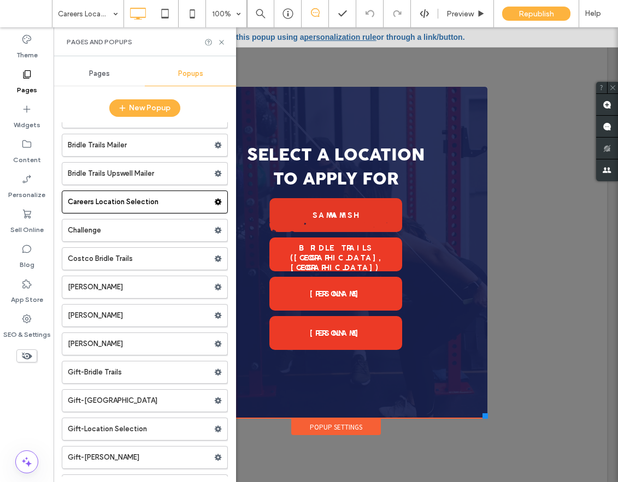
click at [104, 74] on span "Pages" at bounding box center [99, 73] width 21 height 9
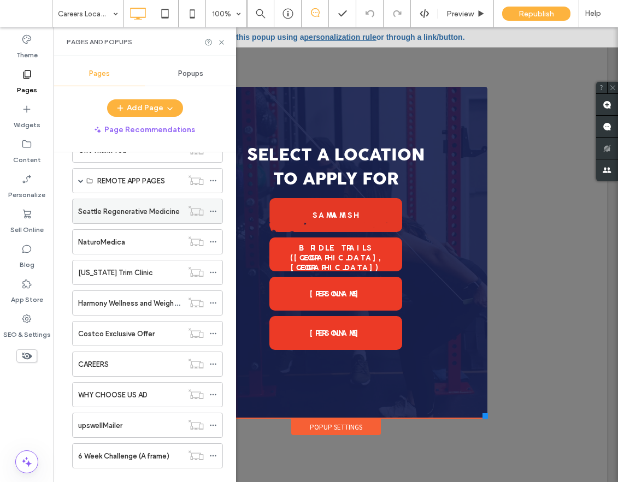
scroll to position [950, 0]
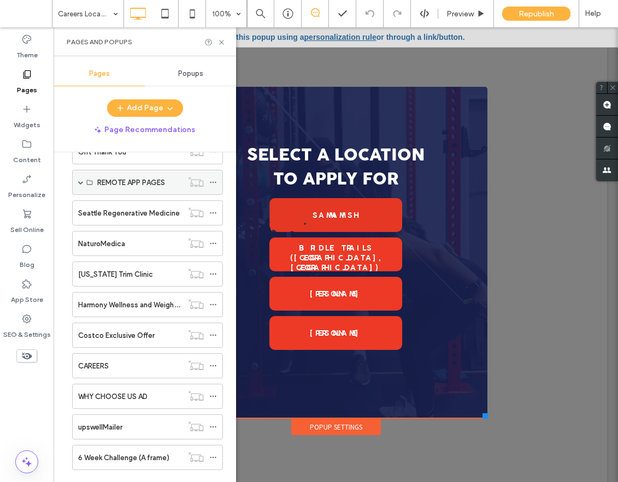
click at [78, 180] on div "REMOTE APP PAGES" at bounding box center [147, 182] width 151 height 25
click at [81, 179] on span at bounding box center [80, 182] width 5 height 24
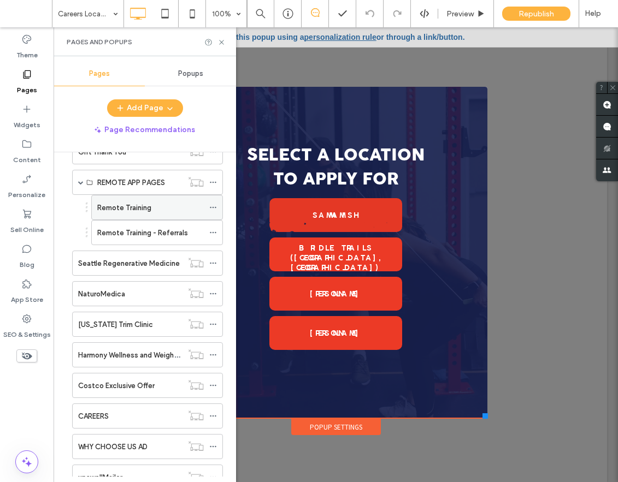
click at [178, 209] on div "Remote Training" at bounding box center [150, 207] width 107 height 11
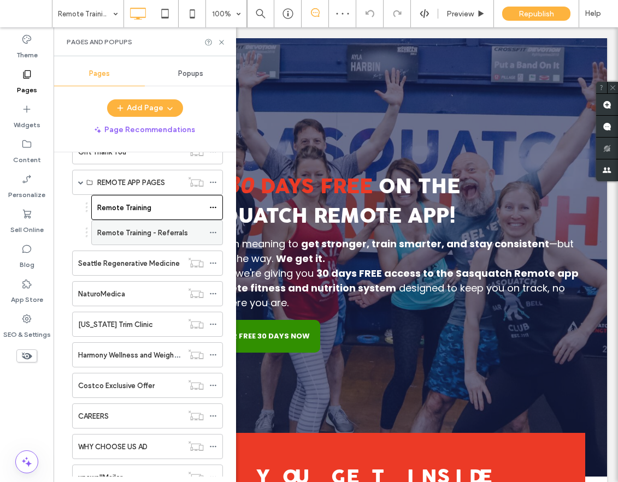
click at [135, 226] on div "Remote Training - Referrals" at bounding box center [150, 233] width 107 height 24
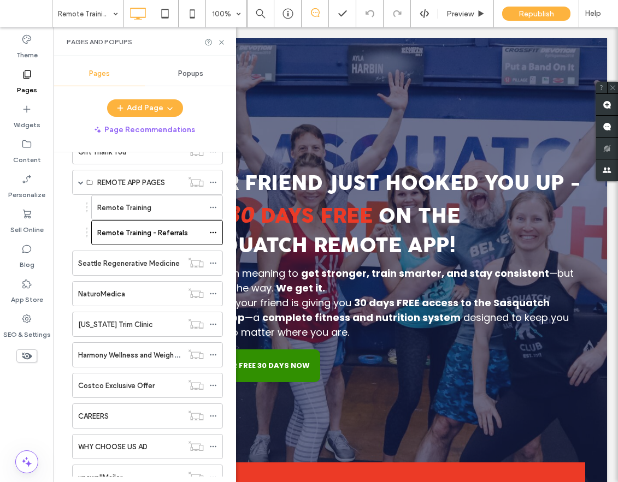
click at [199, 67] on div "Popups" at bounding box center [190, 74] width 91 height 24
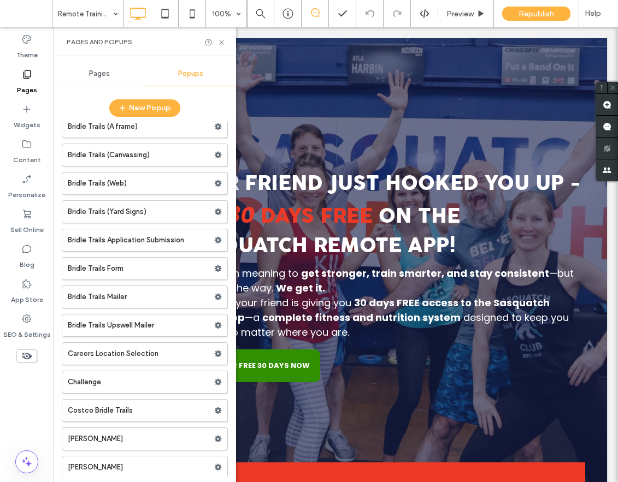
scroll to position [149, 0]
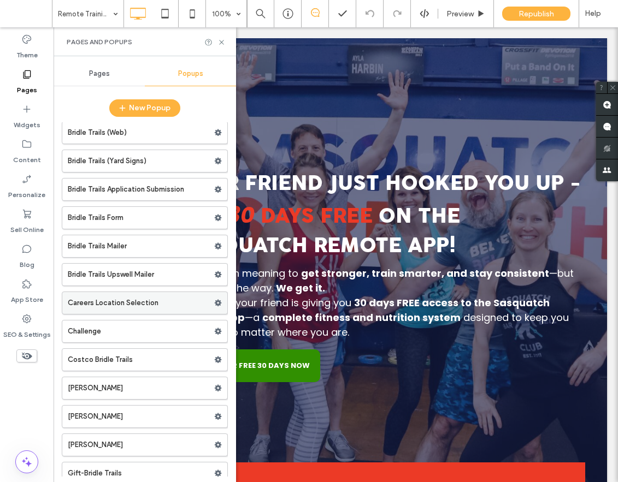
click at [151, 302] on label "Careers Location Selection" at bounding box center [141, 303] width 146 height 22
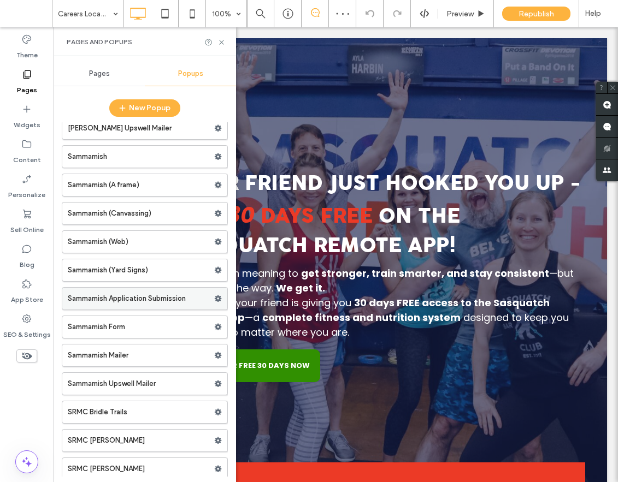
scroll to position [1744, 0]
click at [144, 297] on label "Sammamish Application Submission" at bounding box center [141, 298] width 146 height 22
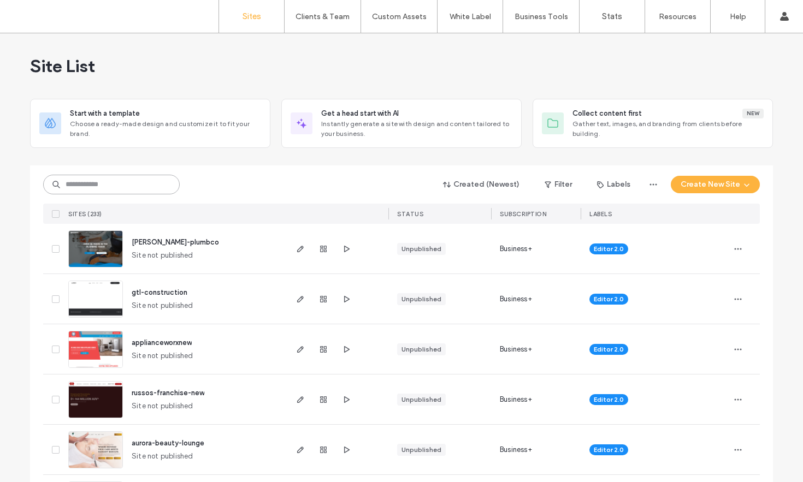
click at [161, 187] on input at bounding box center [111, 185] width 137 height 20
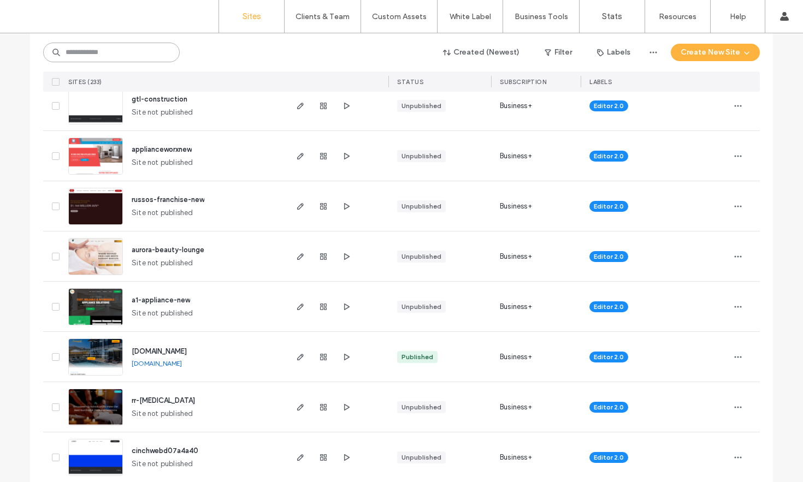
scroll to position [210, 0]
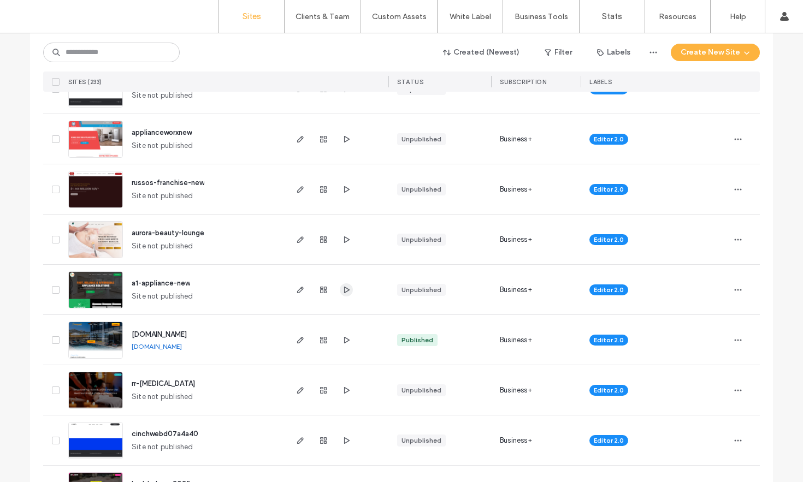
click at [344, 291] on use "button" at bounding box center [346, 289] width 5 height 7
